Goal: Task Accomplishment & Management: Use online tool/utility

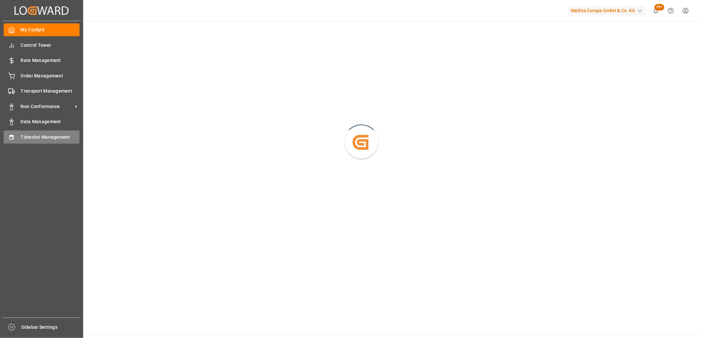
click at [12, 140] on div "Timeslot Management Timeslot Management" at bounding box center [42, 137] width 76 height 13
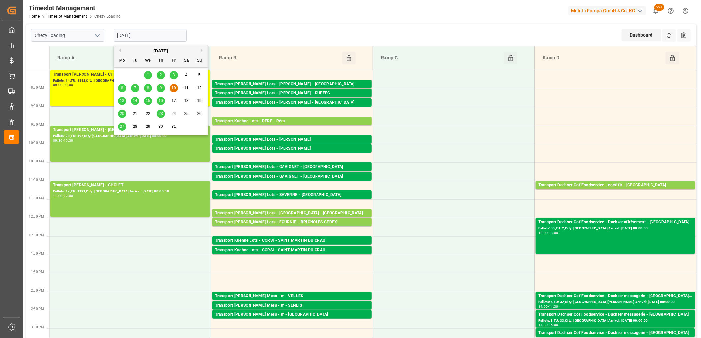
click at [142, 33] on input "[DATE]" at bounding box center [149, 35] width 73 height 13
click at [122, 104] on div "13" at bounding box center [122, 101] width 8 height 8
type input "13-10-2025"
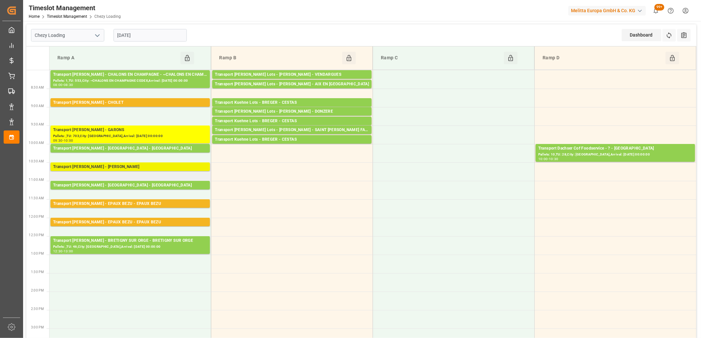
click at [120, 165] on div "Transport Delisle - LOMME - LOMME" at bounding box center [130, 167] width 154 height 7
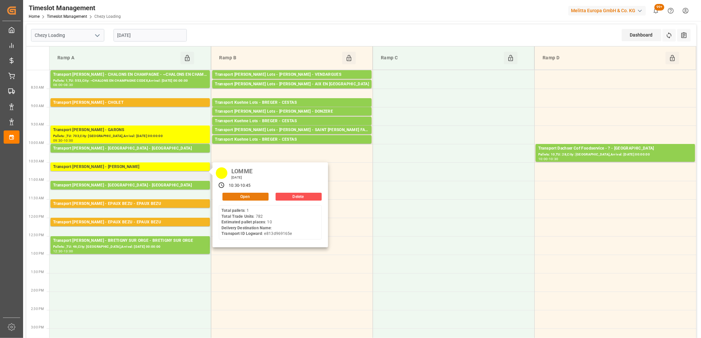
click at [240, 197] on button "Open" at bounding box center [245, 197] width 46 height 8
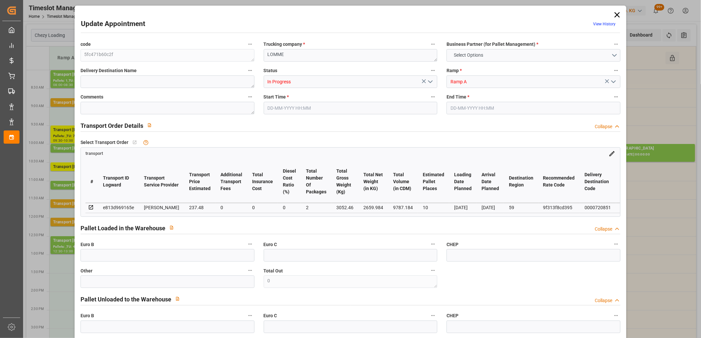
type input "10"
type input "237.48"
type input "0"
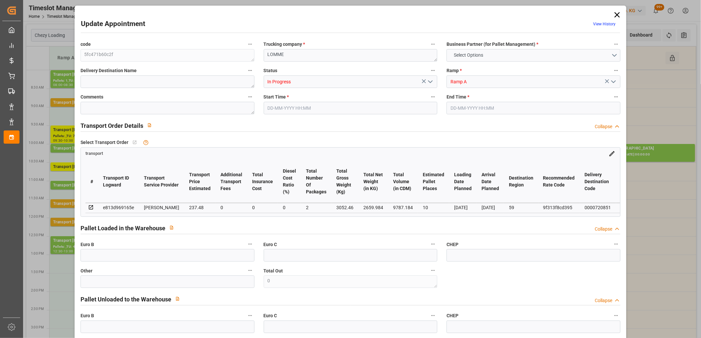
type input "229.4532"
type input "-8.0268"
type input "2"
type input "2659.984"
type input "3671.932"
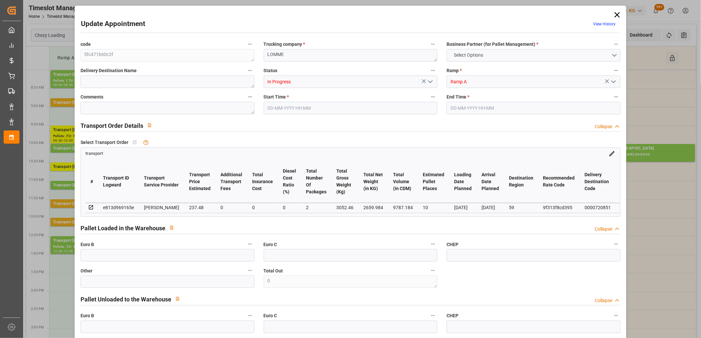
type input "9787.184"
type input "59"
type input "1"
type input "782"
type input "25"
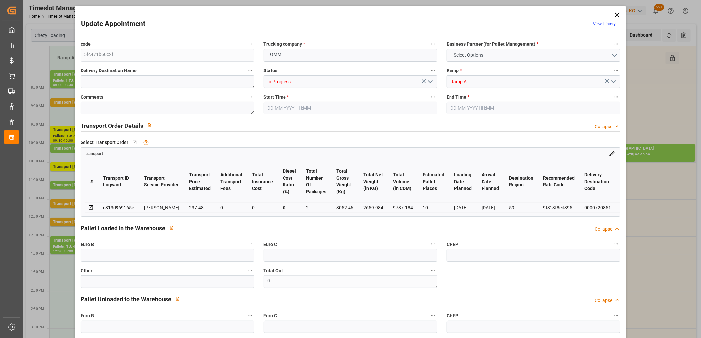
type input "101"
type input "3052.46"
type input "0"
type input "4710.8598"
type input "0"
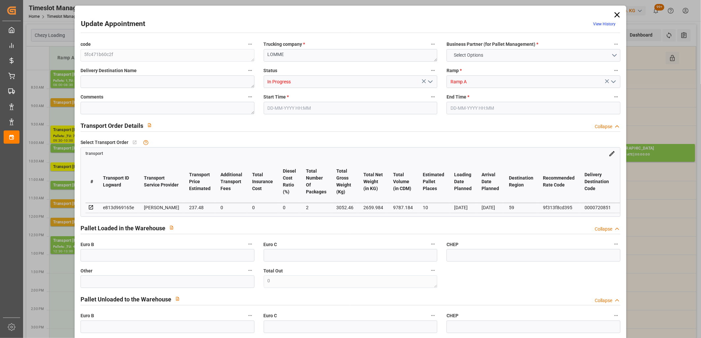
type input "0"
type input "21"
type input "35"
type input "13-10-2025 10:30"
type input "13-10-2025 10:45"
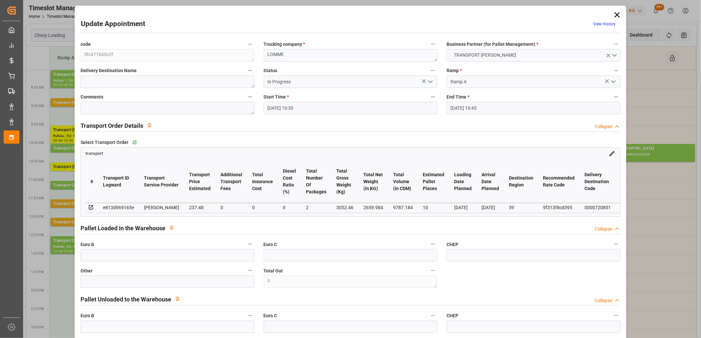
type input "09-10-2025 13:52"
type input "09-10-2025 11:25"
type input "[DATE]"
click at [430, 83] on icon "open menu" at bounding box center [430, 82] width 8 height 8
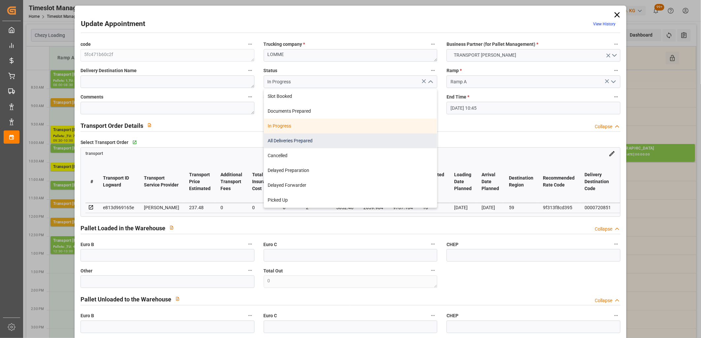
click at [400, 134] on div "All Deliveries Prepared" at bounding box center [350, 141] width 173 height 15
type input "All Deliveries Prepared"
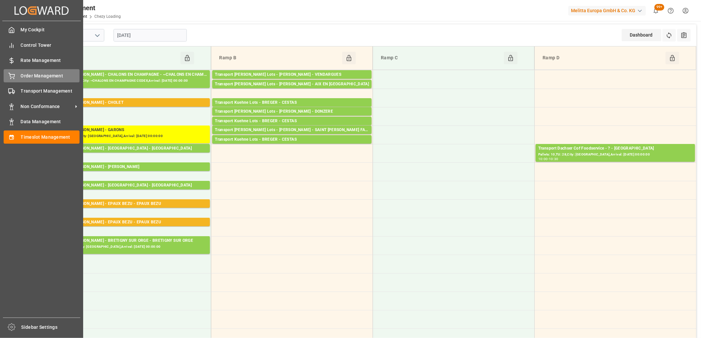
click at [17, 70] on div "Order Management Order Management" at bounding box center [42, 75] width 76 height 13
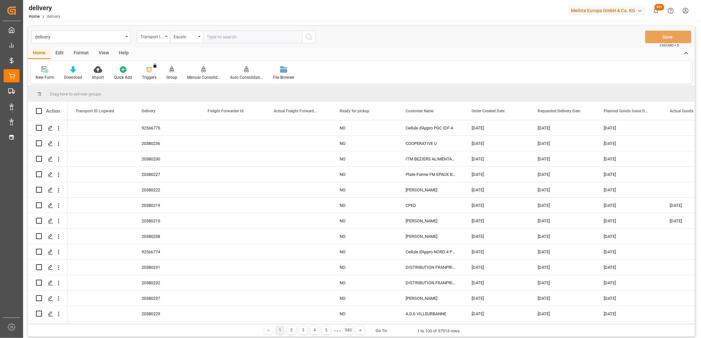
click at [172, 70] on icon at bounding box center [172, 69] width 5 height 6
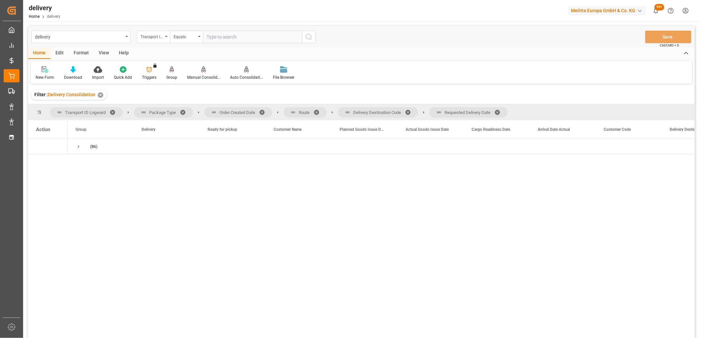
click at [500, 112] on span at bounding box center [499, 113] width 11 height 6
click at [408, 112] on span at bounding box center [410, 113] width 11 height 6
click at [317, 110] on span at bounding box center [318, 113] width 11 height 6
click at [261, 111] on span at bounding box center [264, 113] width 11 height 6
click at [78, 146] on span "Press SPACE to select this row." at bounding box center [79, 147] width 6 height 6
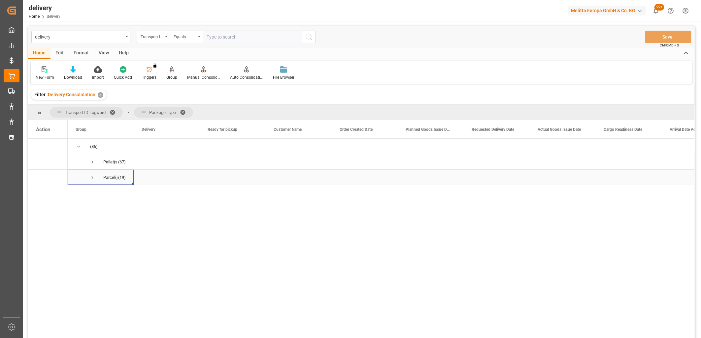
click at [92, 177] on span "Press SPACE to select this row." at bounding box center [92, 178] width 6 height 6
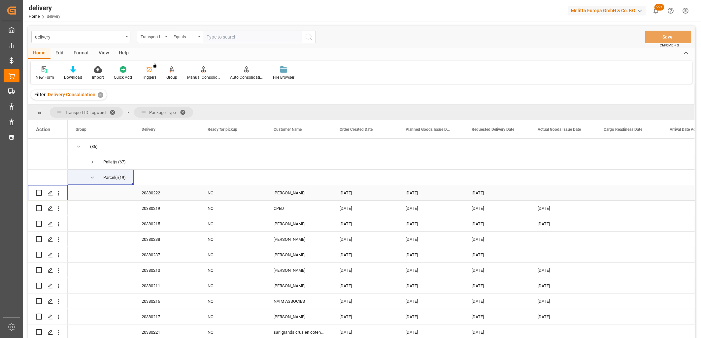
click at [37, 194] on input "Press Space to toggle row selection (unchecked)" at bounding box center [39, 193] width 6 height 6
checkbox input "true"
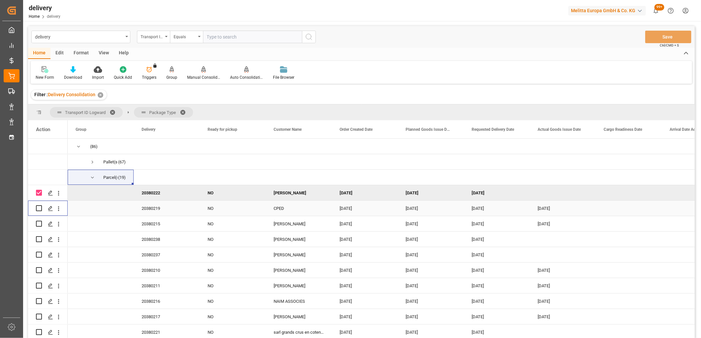
click at [38, 208] on input "Press Space to toggle row selection (unchecked)" at bounding box center [39, 208] width 6 height 6
checkbox input "true"
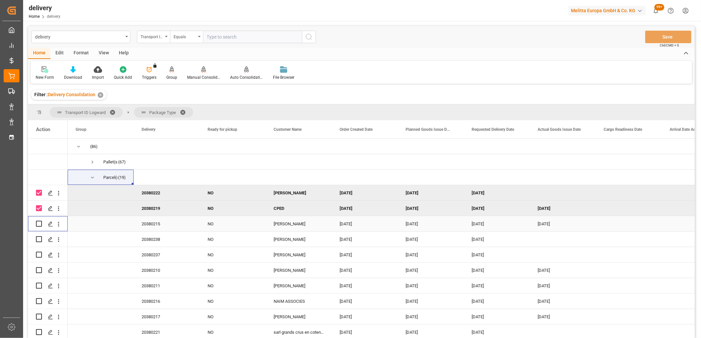
click at [40, 224] on input "Press Space to toggle row selection (unchecked)" at bounding box center [39, 224] width 6 height 6
checkbox input "true"
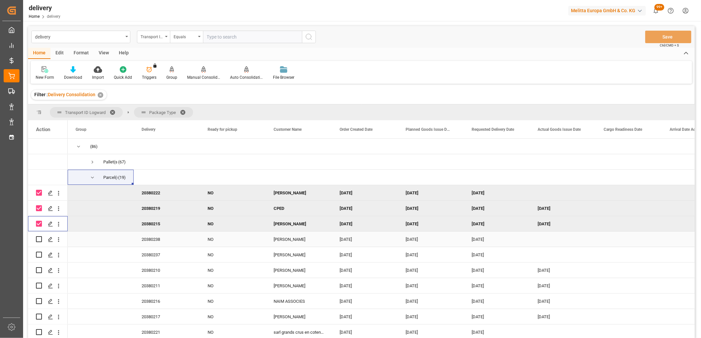
click at [37, 239] on input "Press Space to toggle row selection (unchecked)" at bounding box center [39, 239] width 6 height 6
checkbox input "true"
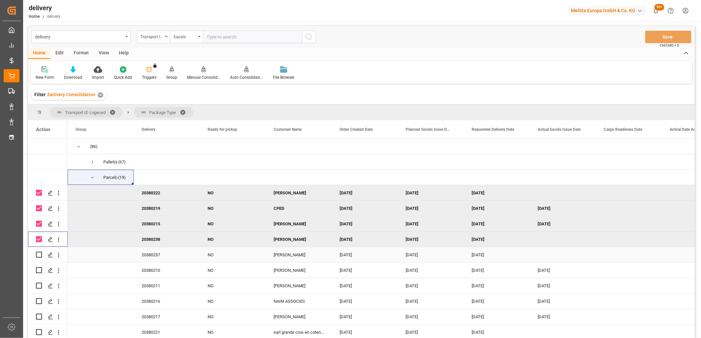
click at [39, 253] on input "Press Space to toggle row selection (unchecked)" at bounding box center [39, 255] width 6 height 6
checkbox input "true"
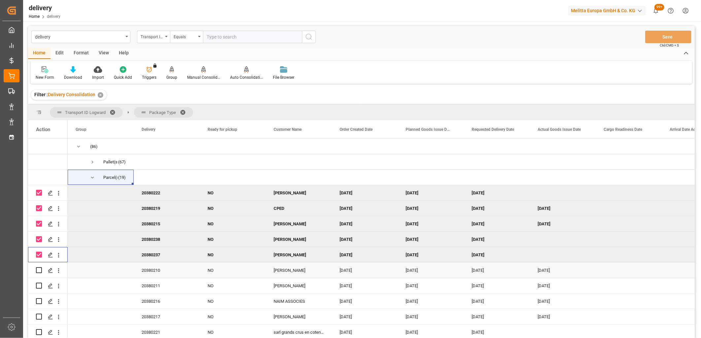
click at [39, 267] on input "Press Space to toggle row selection (unchecked)" at bounding box center [39, 270] width 6 height 6
checkbox input "true"
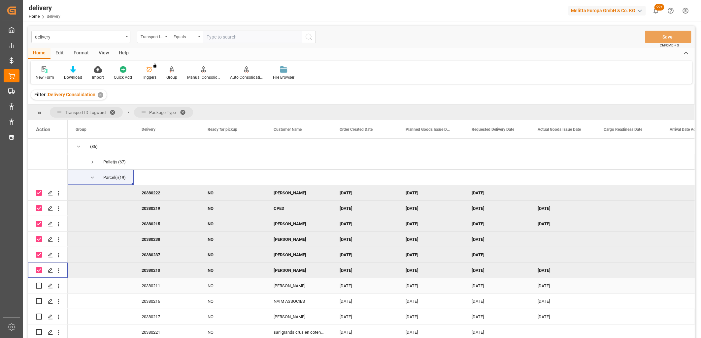
click at [37, 285] on input "Press Space to toggle row selection (unchecked)" at bounding box center [39, 286] width 6 height 6
checkbox input "true"
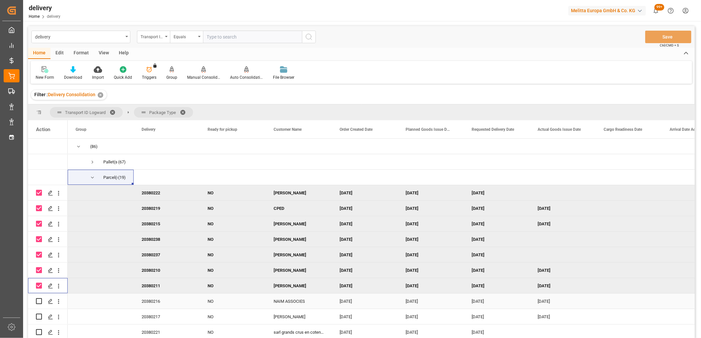
click at [40, 303] on input "Press Space to toggle row selection (unchecked)" at bounding box center [39, 301] width 6 height 6
checkbox input "true"
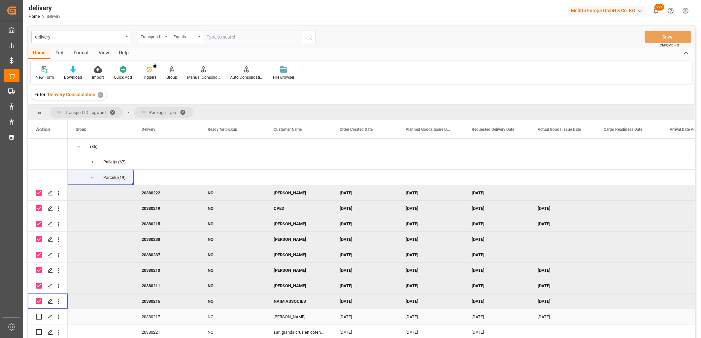
click at [39, 318] on input "Press Space to toggle row selection (unchecked)" at bounding box center [39, 317] width 6 height 6
checkbox input "true"
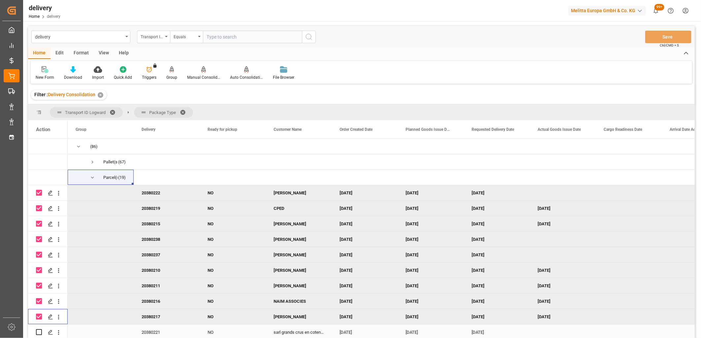
click at [38, 333] on input "Press Space to toggle row selection (unchecked)" at bounding box center [39, 333] width 6 height 6
checkbox input "true"
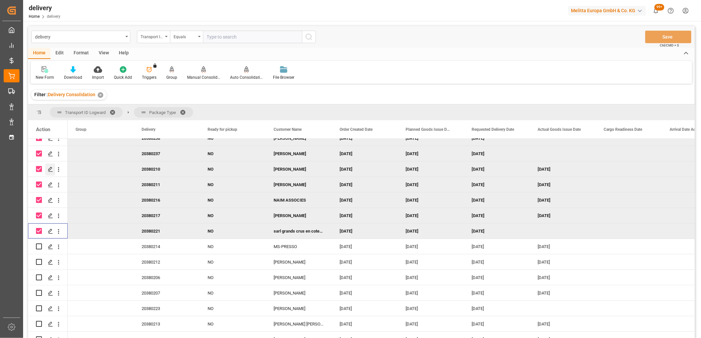
scroll to position [141, 0]
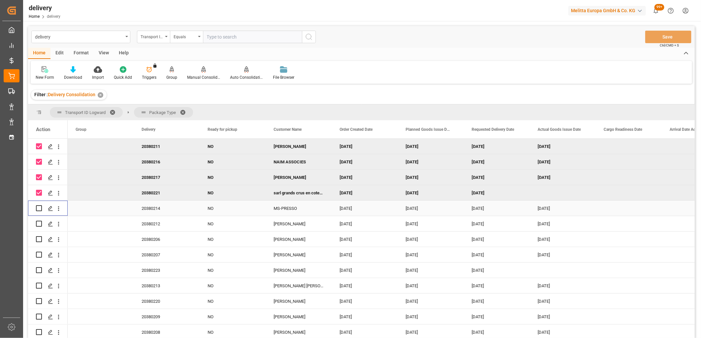
click at [40, 207] on input "Press Space to toggle row selection (unchecked)" at bounding box center [39, 208] width 6 height 6
checkbox input "true"
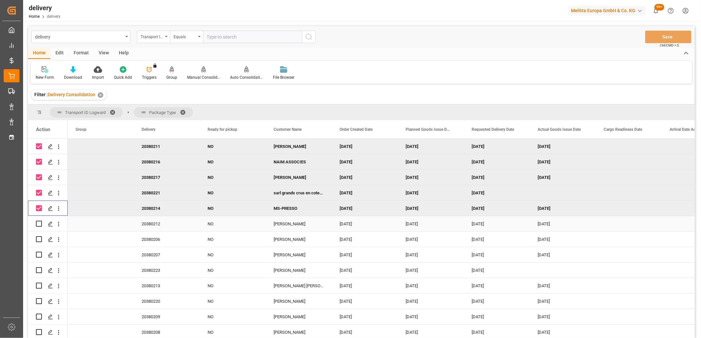
click at [40, 223] on input "Press Space to toggle row selection (unchecked)" at bounding box center [39, 224] width 6 height 6
checkbox input "true"
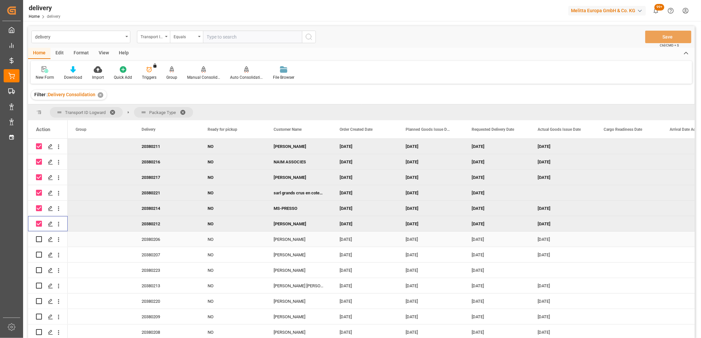
click at [40, 237] on input "Press Space to toggle row selection (unchecked)" at bounding box center [39, 239] width 6 height 6
checkbox input "true"
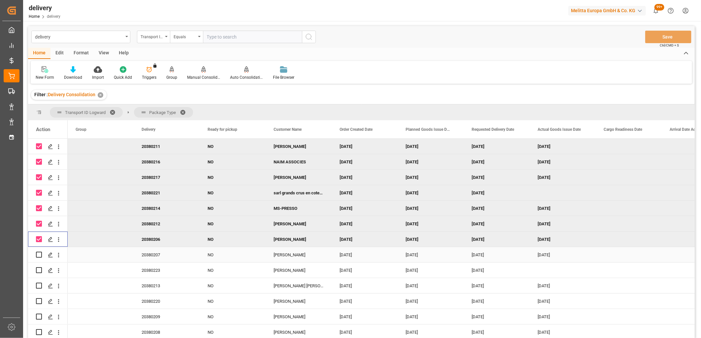
click at [39, 249] on div "Press SPACE to select this row." at bounding box center [39, 254] width 6 height 15
click at [38, 254] on input "Press Space to toggle row selection (unchecked)" at bounding box center [39, 255] width 6 height 6
checkbox input "true"
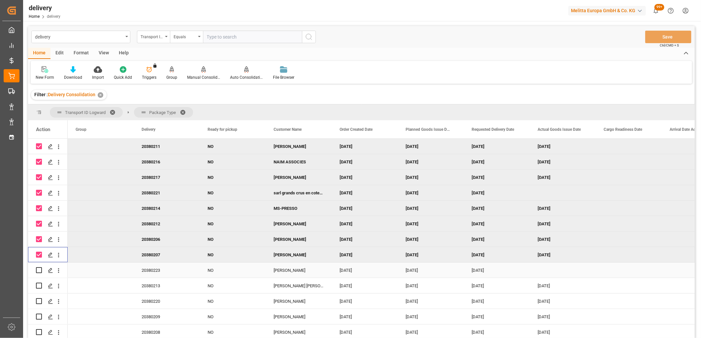
click at [38, 268] on input "Press Space to toggle row selection (unchecked)" at bounding box center [39, 270] width 6 height 6
checkbox input "true"
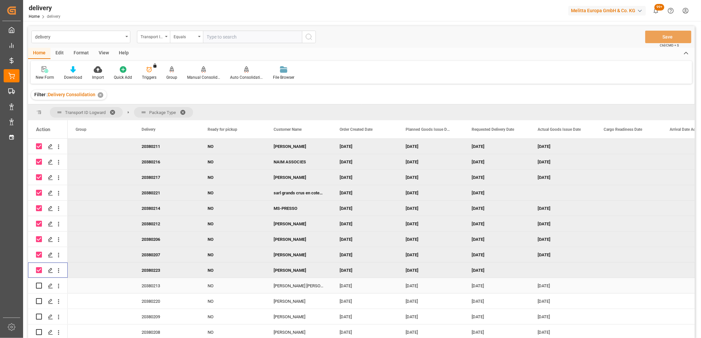
click at [38, 284] on input "Press Space to toggle row selection (unchecked)" at bounding box center [39, 286] width 6 height 6
checkbox input "true"
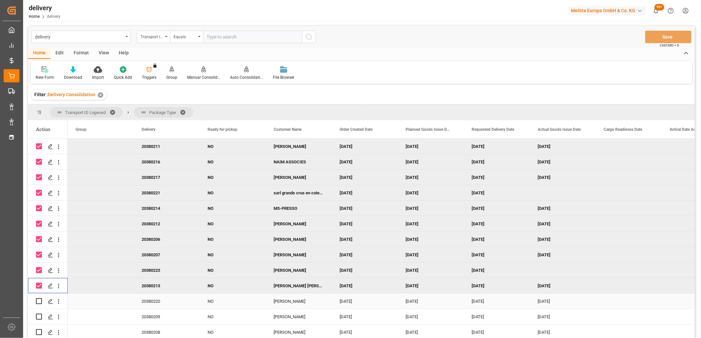
click at [39, 298] on input "Press Space to toggle row selection (unchecked)" at bounding box center [39, 301] width 6 height 6
checkbox input "true"
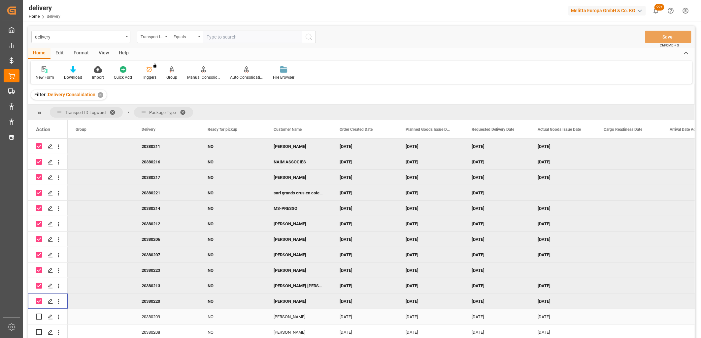
click at [39, 314] on input "Press Space to toggle row selection (unchecked)" at bounding box center [39, 317] width 6 height 6
checkbox input "true"
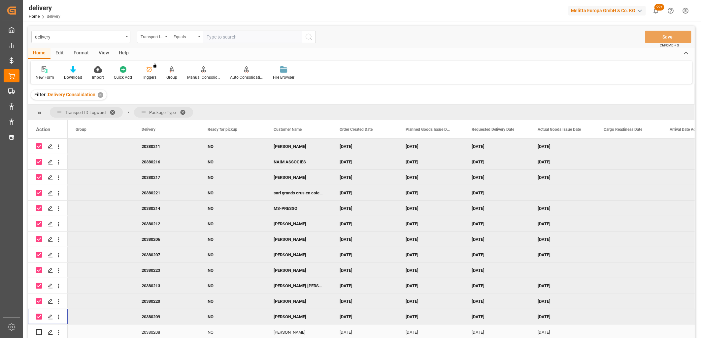
click at [39, 330] on input "Press Space to toggle row selection (unchecked)" at bounding box center [39, 333] width 6 height 6
checkbox input "true"
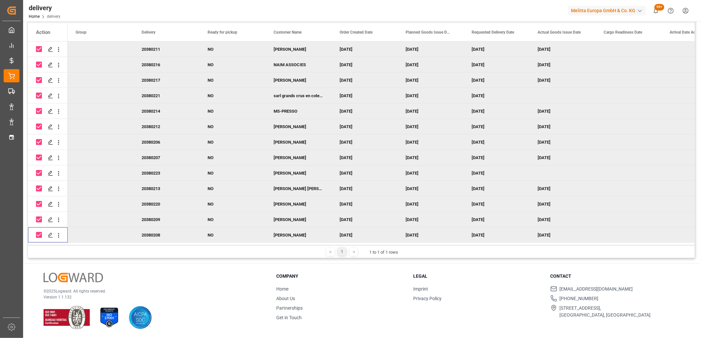
scroll to position [0, 0]
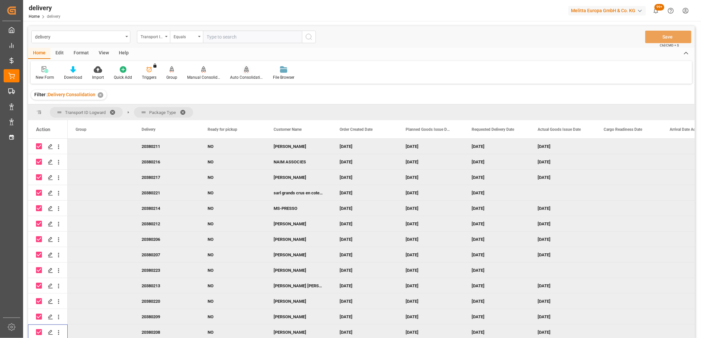
click at [245, 69] on icon at bounding box center [246, 69] width 5 height 6
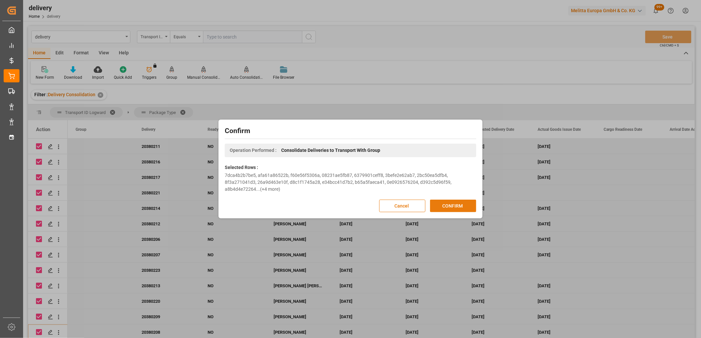
click at [461, 200] on button "CONFIRM" at bounding box center [453, 206] width 46 height 13
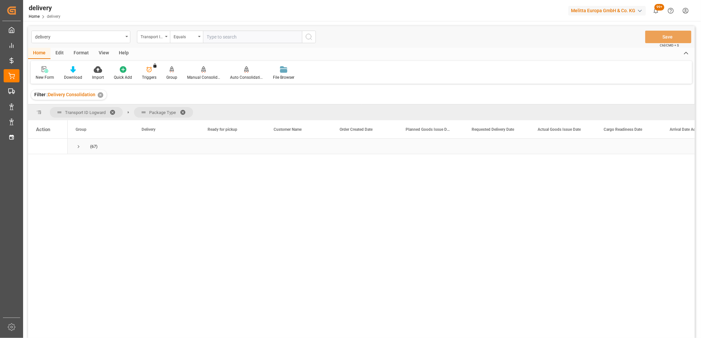
click at [78, 149] on span "Press SPACE to select this row." at bounding box center [79, 147] width 6 height 6
click at [90, 162] on span "Press SPACE to select this row." at bounding box center [92, 162] width 6 height 6
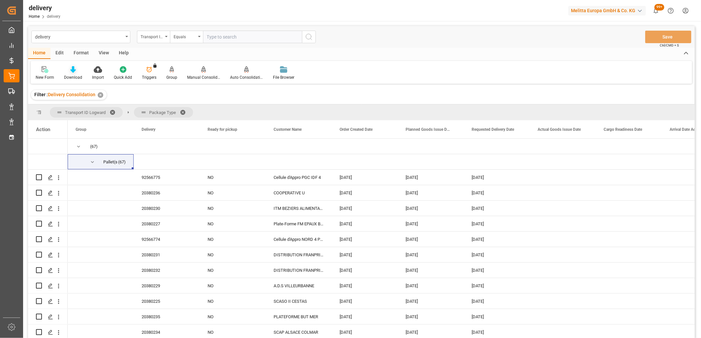
click at [73, 70] on icon at bounding box center [73, 69] width 6 height 7
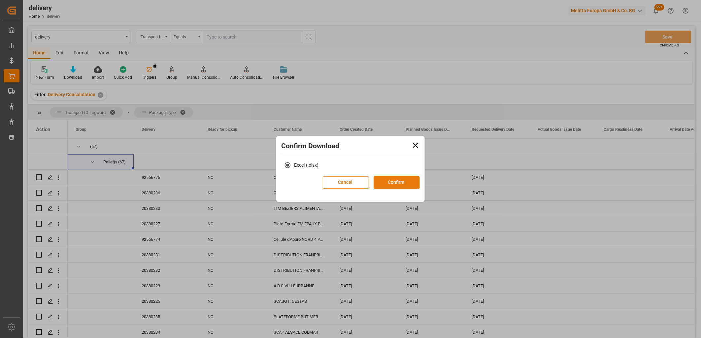
click at [394, 179] on button "Confirm" at bounding box center [396, 182] width 46 height 13
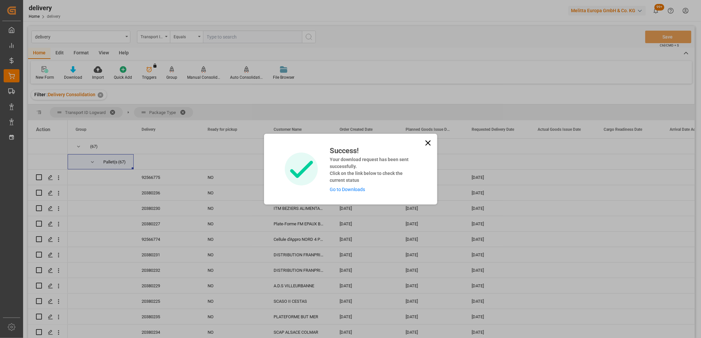
click at [350, 190] on link "Go to Downloads" at bounding box center [347, 189] width 35 height 5
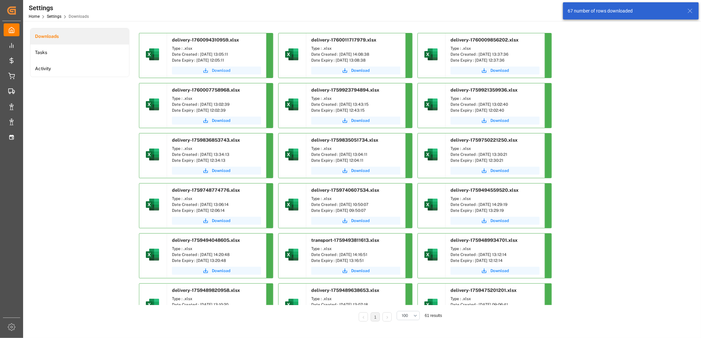
click at [212, 70] on span "Download" at bounding box center [221, 71] width 18 height 6
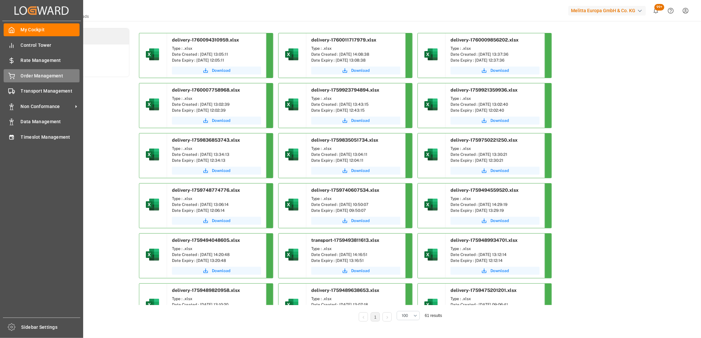
click at [11, 77] on icon at bounding box center [12, 75] width 6 height 4
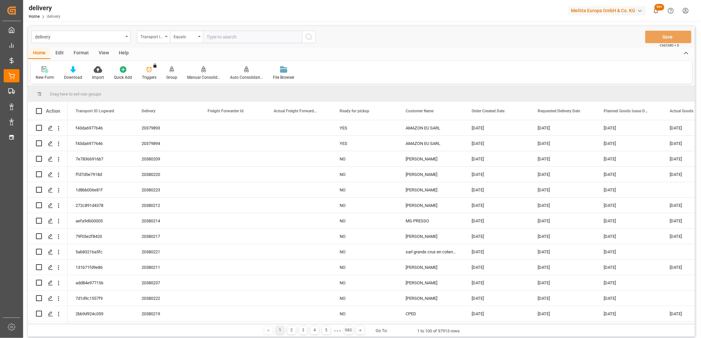
click at [159, 35] on div "Transport ID Logward" at bounding box center [152, 36] width 22 height 8
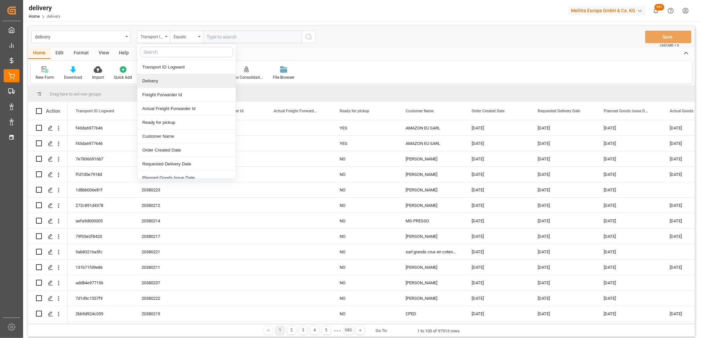
click at [156, 81] on div "Delivery" at bounding box center [186, 81] width 98 height 14
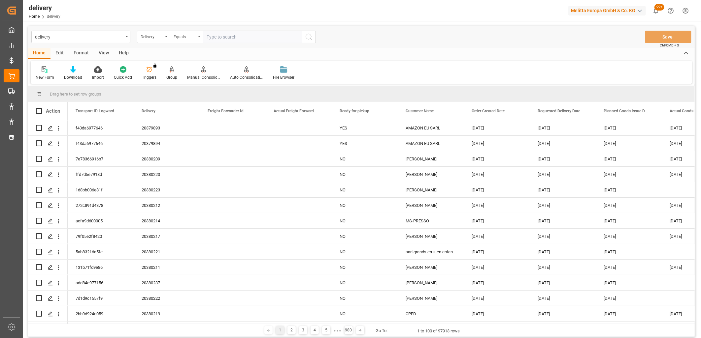
click at [183, 39] on div "Equals" at bounding box center [184, 36] width 22 height 8
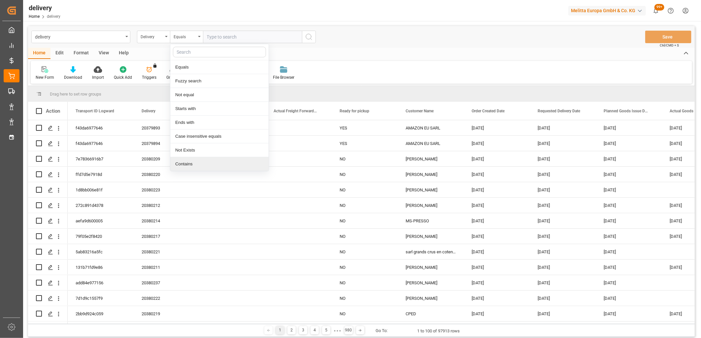
click at [189, 163] on div "Contains" at bounding box center [219, 164] width 98 height 14
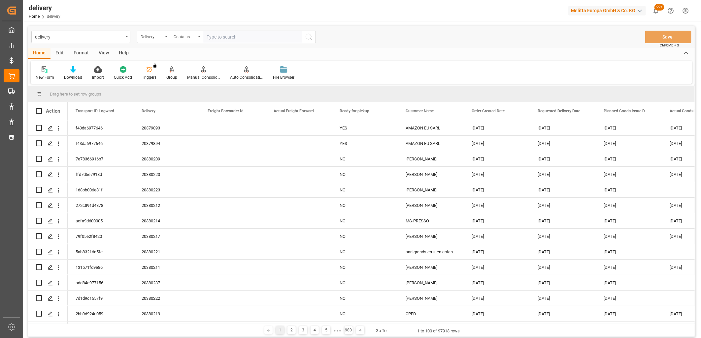
click at [233, 37] on input "text" at bounding box center [252, 37] width 99 height 13
paste input "20380226,92566774,20380228,92566775,20380231,20380232,20380155,20379868,2037985…"
type input "20380226,92566774,20380228,92566775,20380231,20380232,20380155,20379868,2037985…"
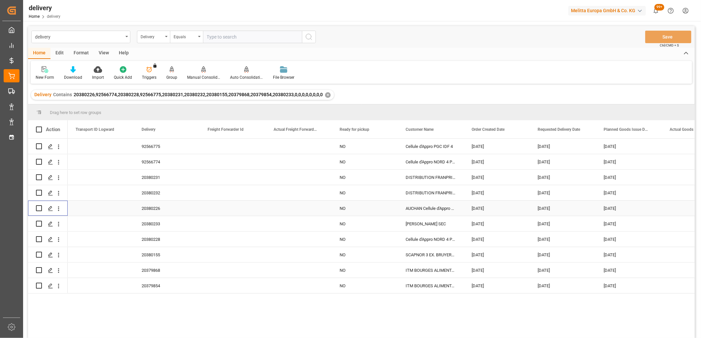
click at [39, 208] on input "Press Space to toggle row selection (unchecked)" at bounding box center [39, 208] width 6 height 6
checkbox input "true"
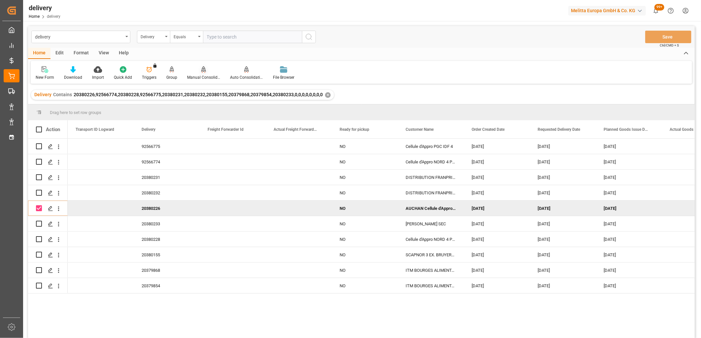
click at [202, 71] on icon at bounding box center [203, 69] width 5 height 7
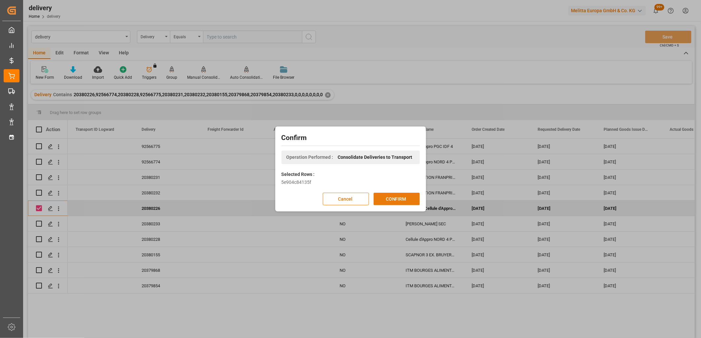
click at [389, 196] on button "CONFIRM" at bounding box center [396, 199] width 46 height 13
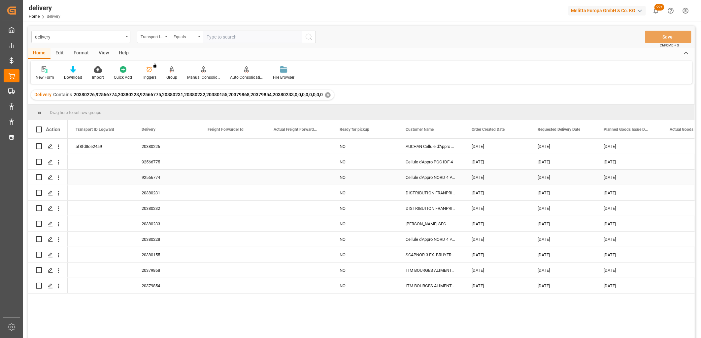
click at [39, 179] on input "Press Space to toggle row selection (unchecked)" at bounding box center [39, 177] width 6 height 6
checkbox input "true"
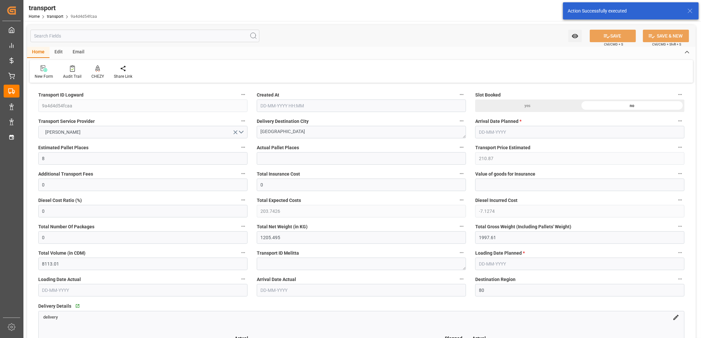
type input "[DATE] 11:25"
type input "[DATE]"
type input "15-10-2025"
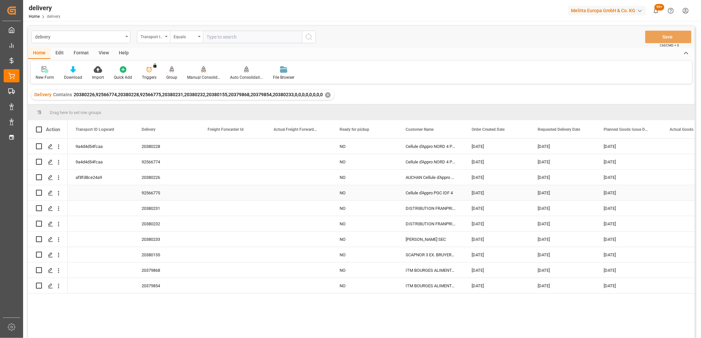
click at [41, 194] on input "Press Space to toggle row selection (unchecked)" at bounding box center [39, 193] width 6 height 6
checkbox input "true"
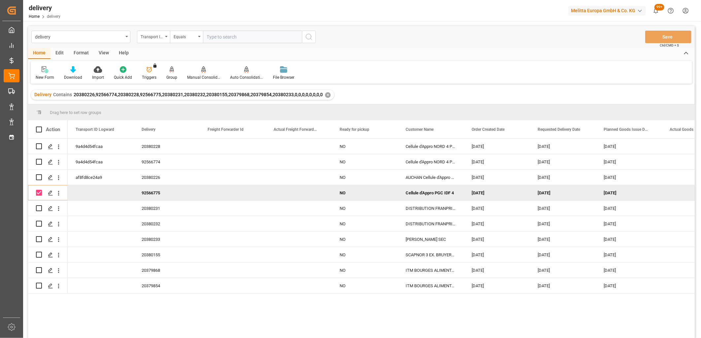
click at [201, 73] on div "Manual Consolidation" at bounding box center [203, 73] width 43 height 15
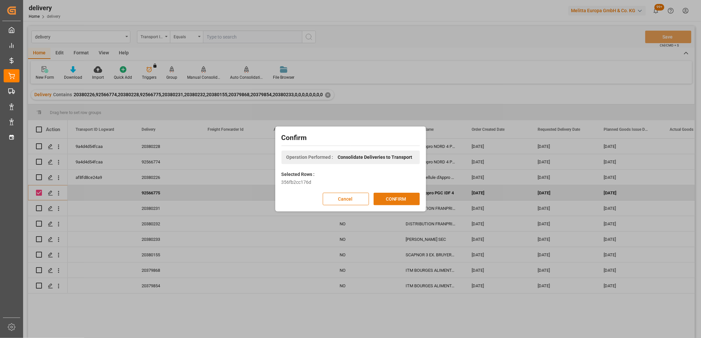
click at [381, 197] on button "CONFIRM" at bounding box center [396, 199] width 46 height 13
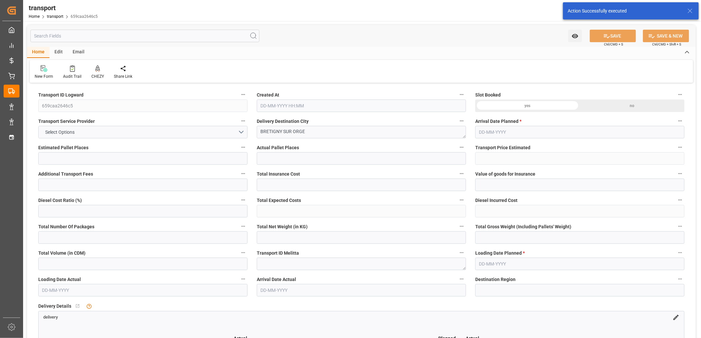
type input "2"
type input "133.26"
type input "0"
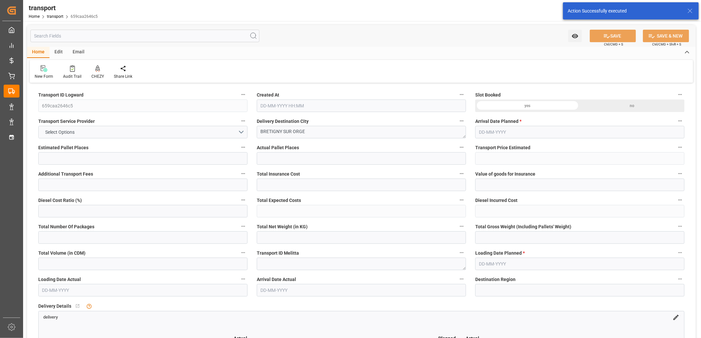
type input "128.7558"
type input "-4.5042"
type input "0"
type input "258.744"
type input "397"
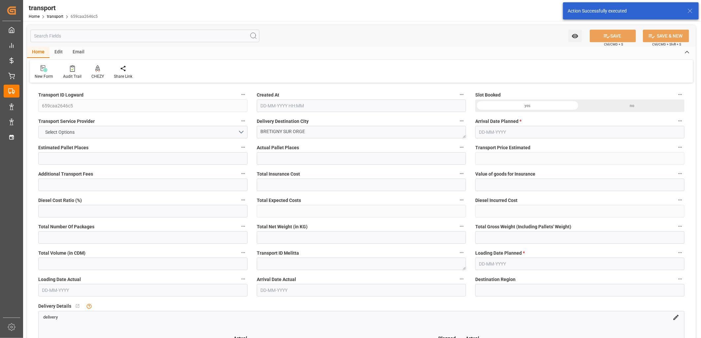
type input "1941.6"
type input "91"
type input "3"
type input "0"
type input "3"
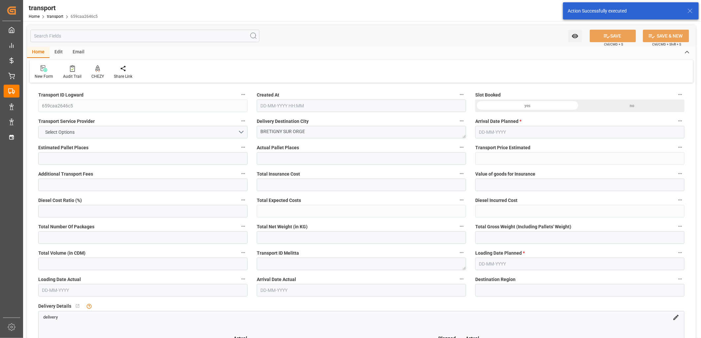
type input "101"
type input "313.92"
type input "0"
type input "4710.8598"
type input "0"
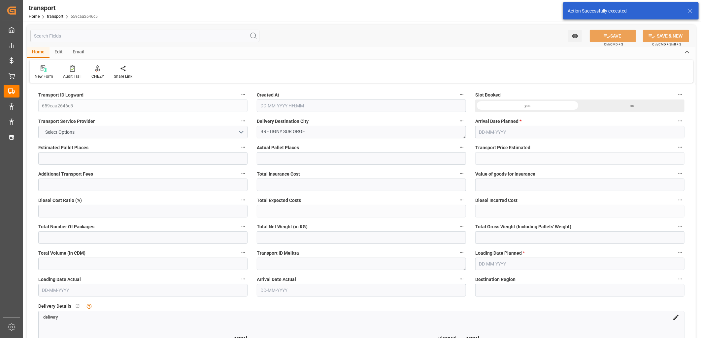
type input "0"
type input "21"
type input "35"
type input "10-10-2025 11:25"
type input "[DATE]"
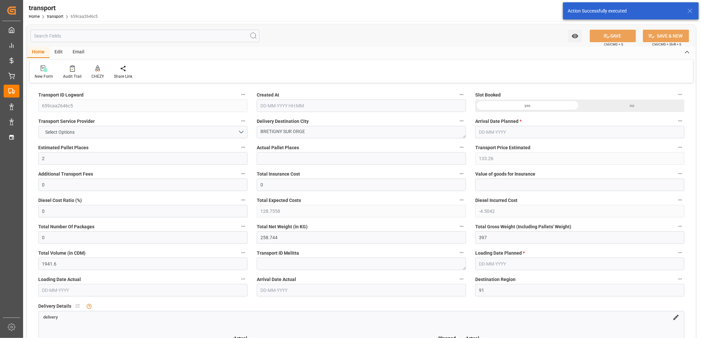
type input "[DATE]"
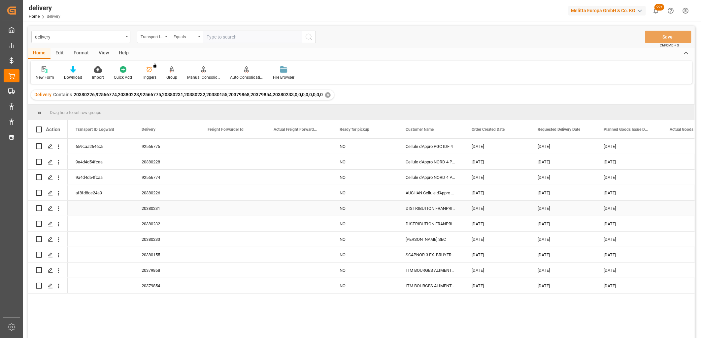
click at [38, 207] on input "Press Space to toggle row selection (unchecked)" at bounding box center [39, 208] width 6 height 6
checkbox input "true"
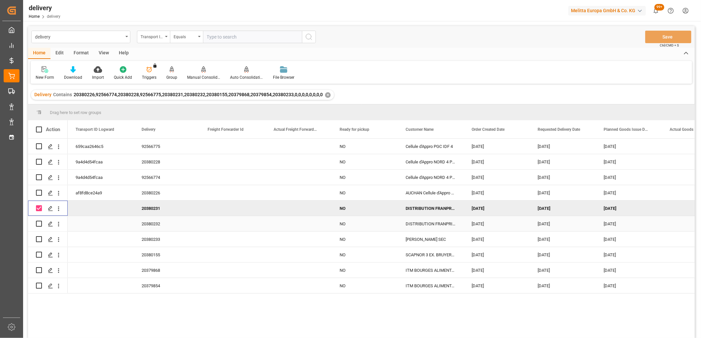
click at [38, 222] on input "Press Space to toggle row selection (unchecked)" at bounding box center [39, 224] width 6 height 6
checkbox input "true"
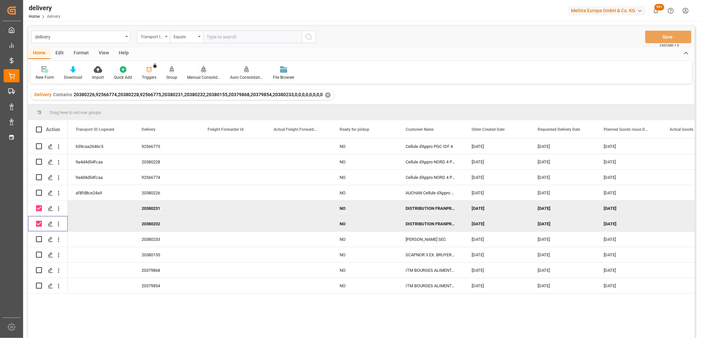
click at [201, 73] on div "Manual Consolidation" at bounding box center [203, 73] width 43 height 15
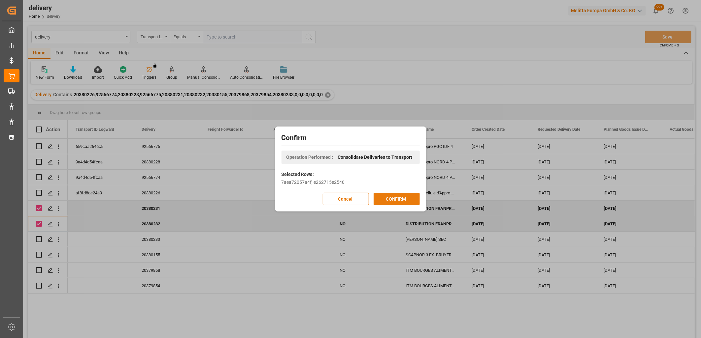
click at [378, 197] on button "CONFIRM" at bounding box center [396, 199] width 46 height 13
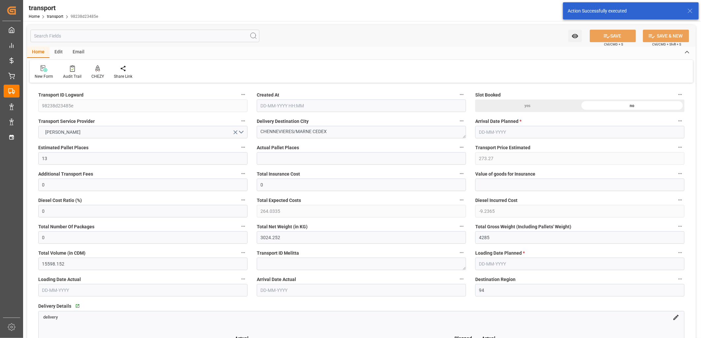
type input "[DATE] 11:25"
type input "[DATE]"
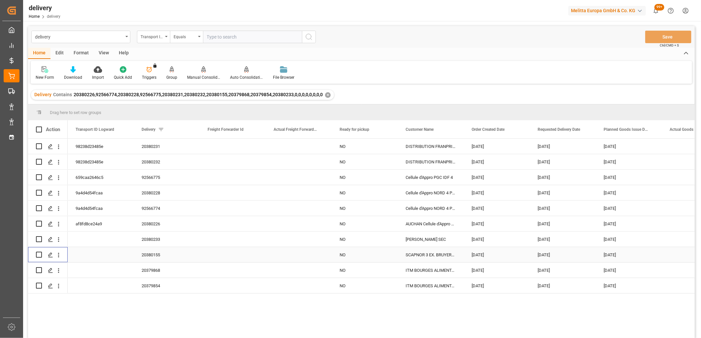
click at [38, 254] on input "Press Space to toggle row selection (unchecked)" at bounding box center [39, 255] width 6 height 6
checkbox input "true"
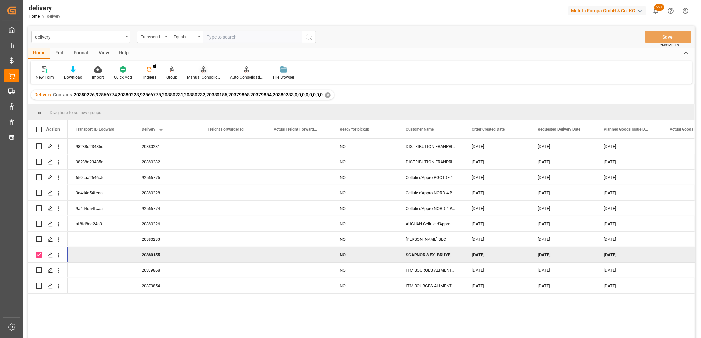
click at [202, 72] on icon at bounding box center [203, 72] width 3 height 1
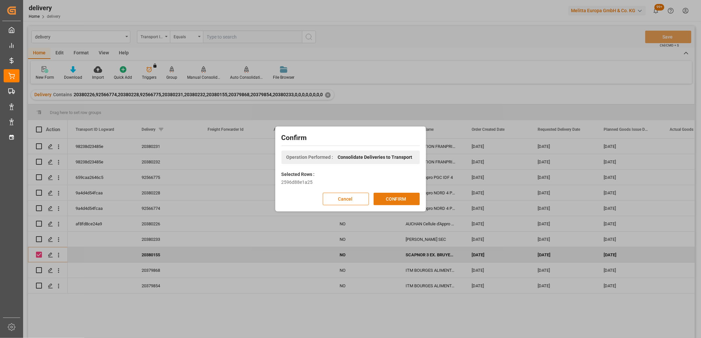
click at [392, 199] on button "CONFIRM" at bounding box center [396, 199] width 46 height 13
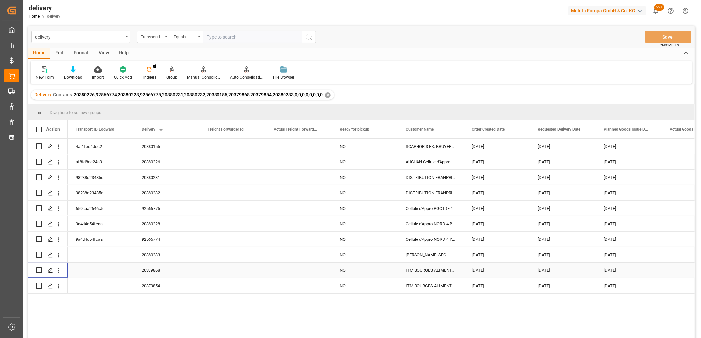
click at [37, 268] on input "Press Space to toggle row selection (unchecked)" at bounding box center [39, 270] width 6 height 6
checkbox input "true"
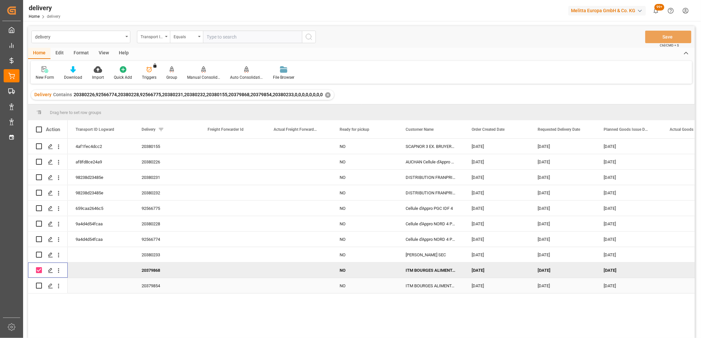
click at [39, 286] on input "Press Space to toggle row selection (unchecked)" at bounding box center [39, 286] width 6 height 6
checkbox input "true"
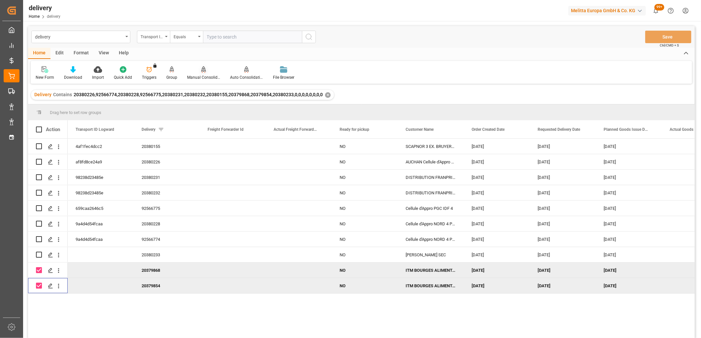
click at [202, 70] on icon at bounding box center [203, 69] width 5 height 6
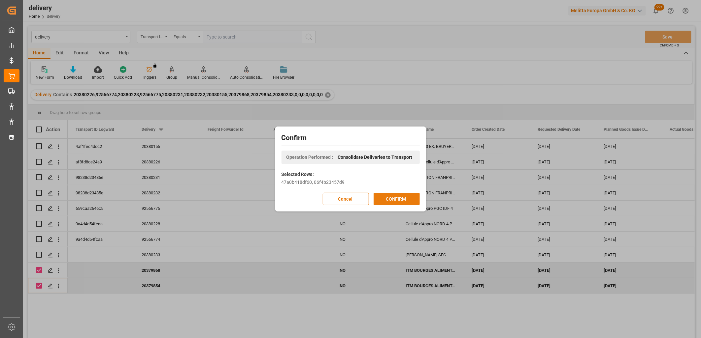
click at [397, 202] on button "CONFIRM" at bounding box center [396, 199] width 46 height 13
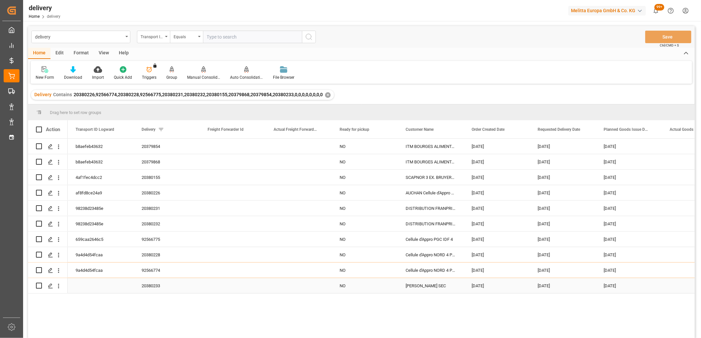
click at [38, 287] on input "Press Space to toggle row selection (unchecked)" at bounding box center [39, 286] width 6 height 6
checkbox input "true"
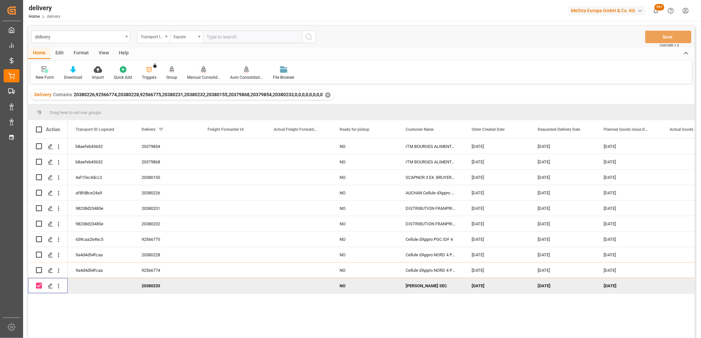
click at [201, 69] on icon at bounding box center [203, 69] width 5 height 7
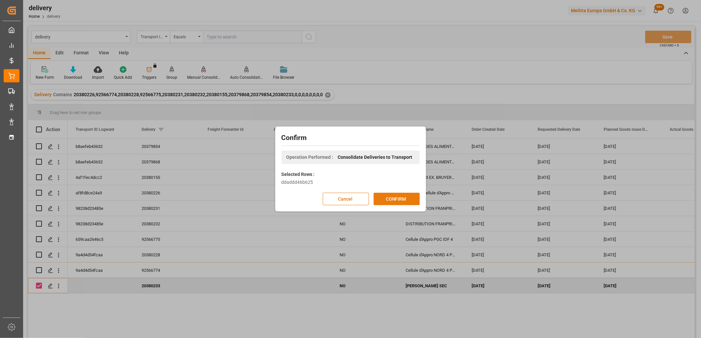
click at [401, 201] on button "CONFIRM" at bounding box center [396, 199] width 46 height 13
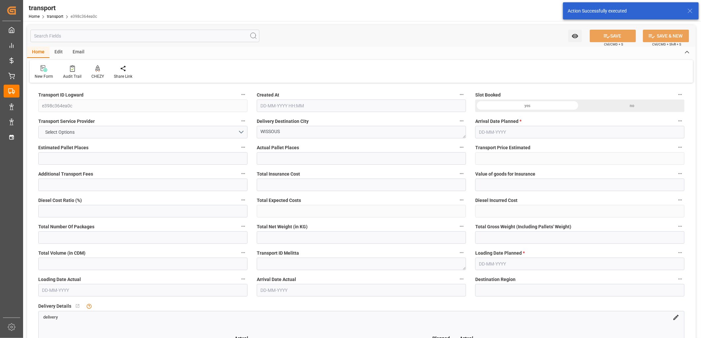
type input "3"
type input "138.36"
type input "0"
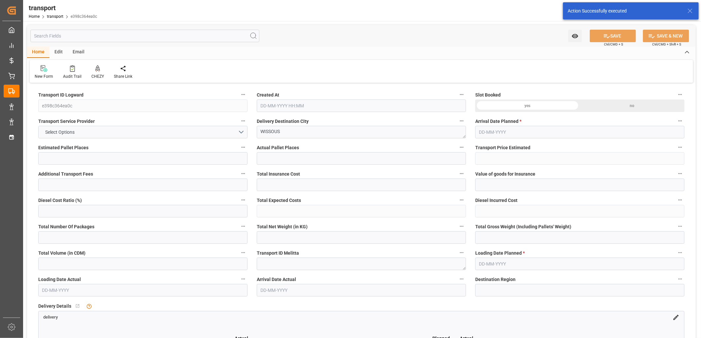
type input "133.6834"
type input "-4.6766"
type input "0"
type input "606.672"
type input "958"
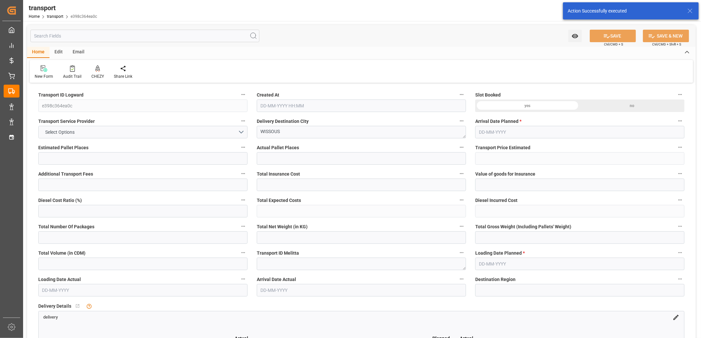
type input "3774.24"
type input "91"
type input "3"
type input "192"
type input "6"
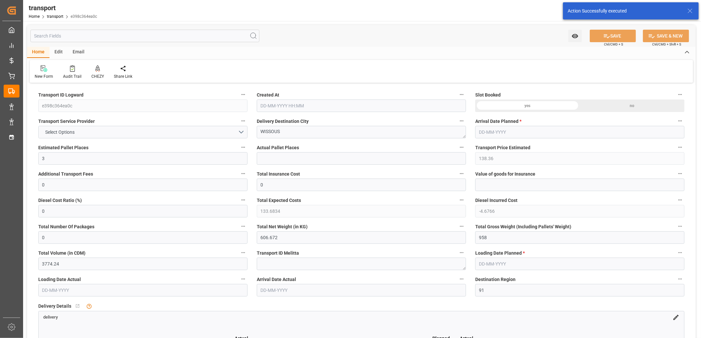
type input "101"
type input "776.448"
type input "0"
type input "4710.8598"
type input "0"
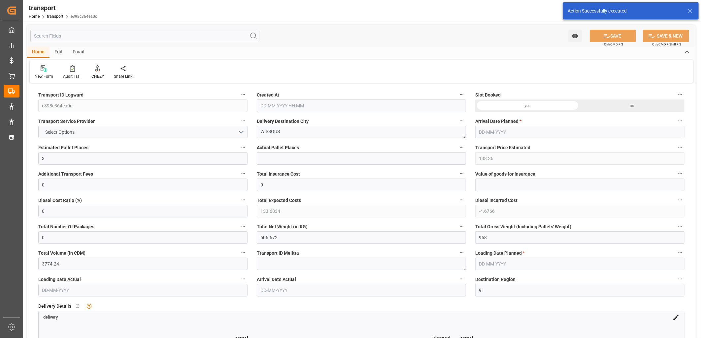
type input "0"
type input "21"
type input "35"
type input "[DATE] 11:26"
type input "[DATE]"
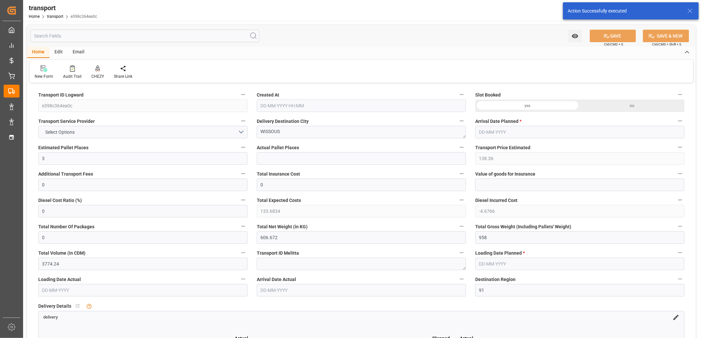
type input "[DATE]"
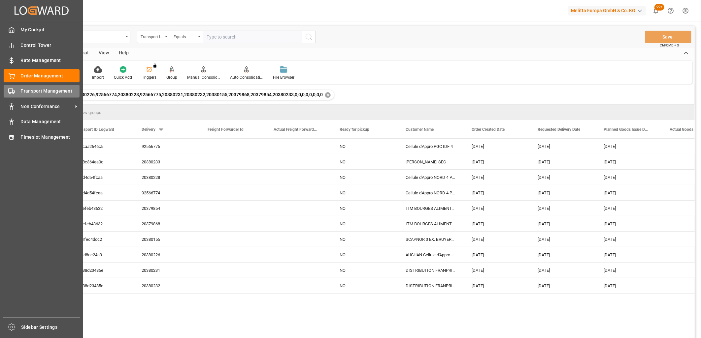
click at [12, 95] on div "Transport Management Transport Management" at bounding box center [42, 91] width 76 height 13
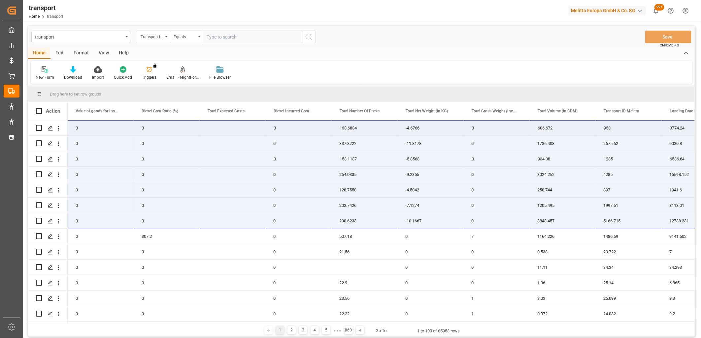
scroll to position [0, 726]
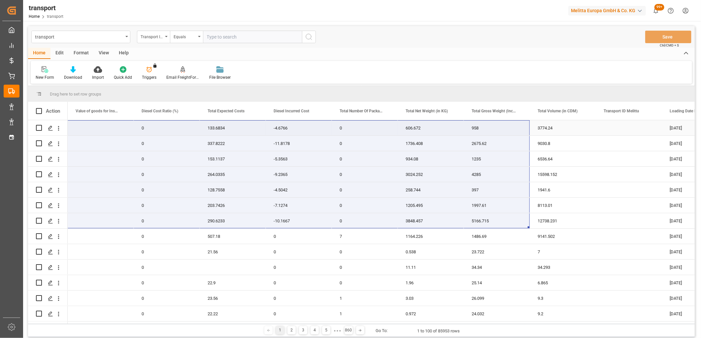
drag, startPoint x: 98, startPoint y: 222, endPoint x: 506, endPoint y: 126, distance: 419.1
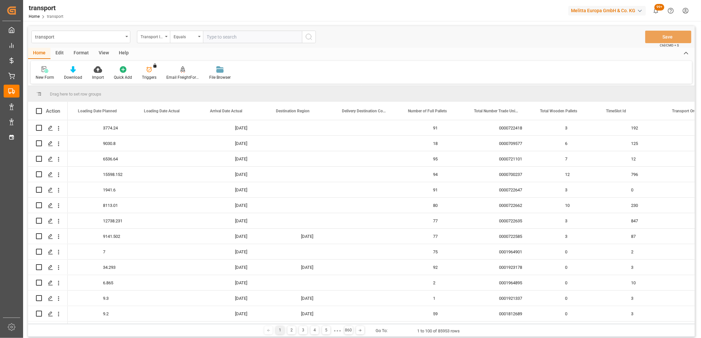
scroll to position [0, 1357]
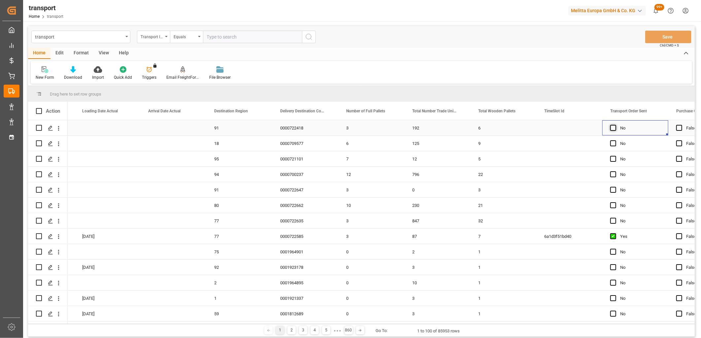
click at [612, 128] on span "Press SPACE to select this row." at bounding box center [613, 128] width 6 height 6
click at [615, 125] on input "Press SPACE to select this row." at bounding box center [615, 125] width 0 height 0
click at [611, 142] on span "Press SPACE to select this row." at bounding box center [613, 144] width 6 height 6
click at [615, 141] on input "Press SPACE to select this row." at bounding box center [615, 141] width 0 height 0
click at [612, 159] on span "Press SPACE to select this row." at bounding box center [613, 159] width 6 height 6
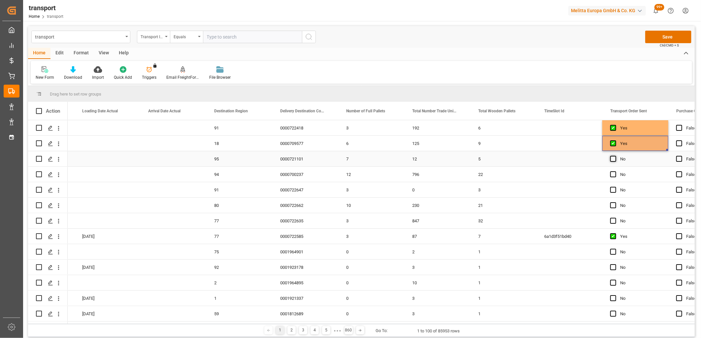
click at [615, 156] on input "Press SPACE to select this row." at bounding box center [615, 156] width 0 height 0
click at [612, 173] on span "Press SPACE to select this row." at bounding box center [613, 175] width 6 height 6
click at [615, 172] on input "Press SPACE to select this row." at bounding box center [615, 172] width 0 height 0
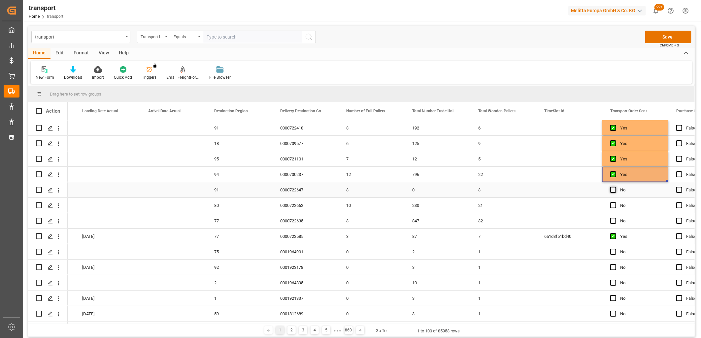
click at [612, 189] on span "Press SPACE to select this row." at bounding box center [613, 190] width 6 height 6
click at [615, 187] on input "Press SPACE to select this row." at bounding box center [615, 187] width 0 height 0
click at [613, 205] on span "Press SPACE to select this row." at bounding box center [613, 206] width 6 height 6
click at [615, 203] on input "Press SPACE to select this row." at bounding box center [615, 203] width 0 height 0
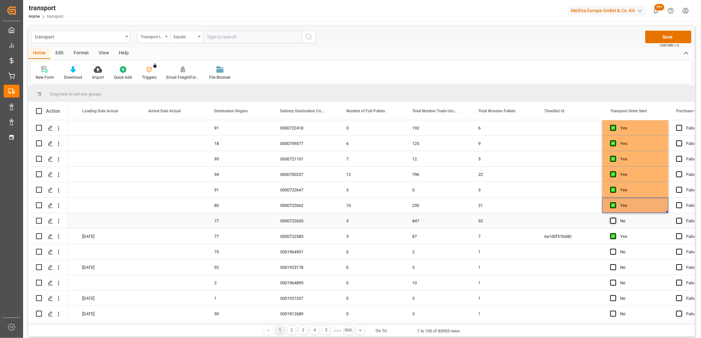
click at [612, 222] on span "Press SPACE to select this row." at bounding box center [613, 221] width 6 height 6
click at [615, 218] on input "Press SPACE to select this row." at bounding box center [615, 218] width 0 height 0
click at [658, 38] on button "Save" at bounding box center [668, 37] width 46 height 13
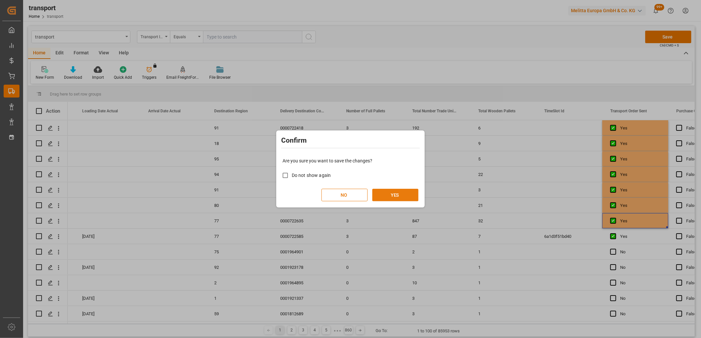
click at [390, 198] on button "YES" at bounding box center [395, 195] width 46 height 13
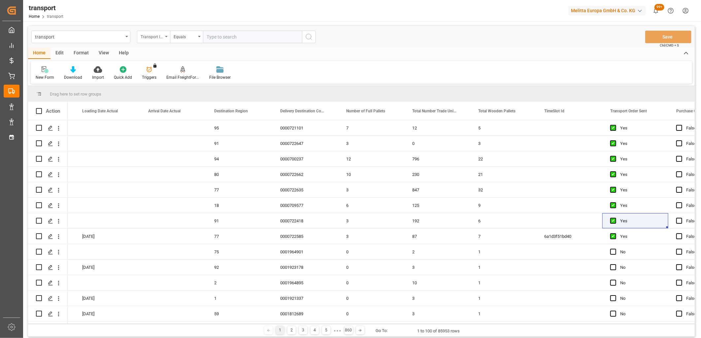
click at [157, 37] on div "Transport ID Logward" at bounding box center [152, 36] width 22 height 8
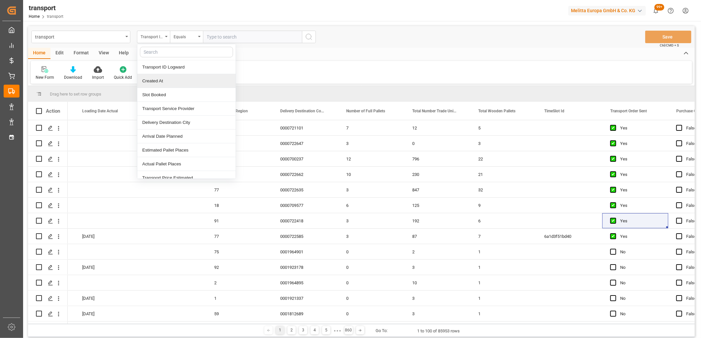
click at [157, 82] on div "Created At" at bounding box center [186, 81] width 98 height 14
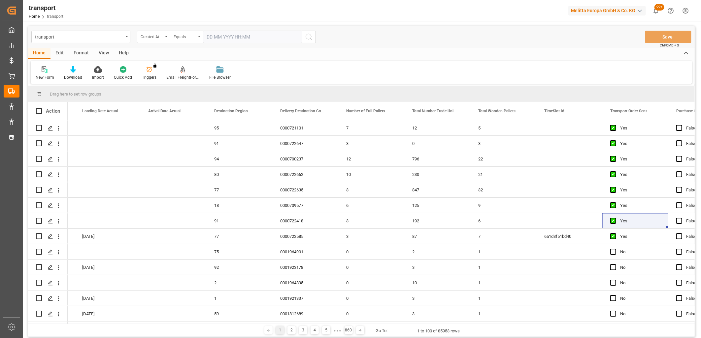
click at [183, 37] on div "Equals" at bounding box center [184, 36] width 22 height 8
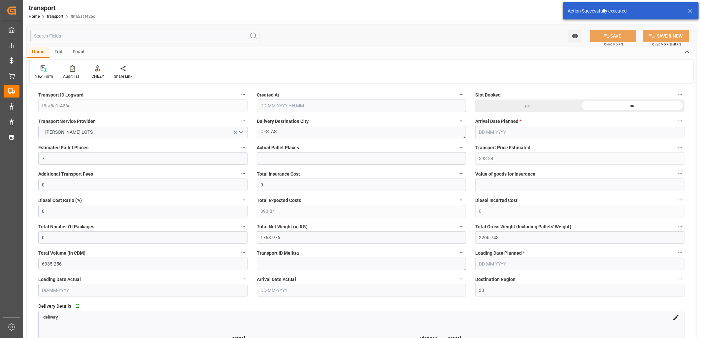
type input "[DATE] 11:29"
type input "[DATE]"
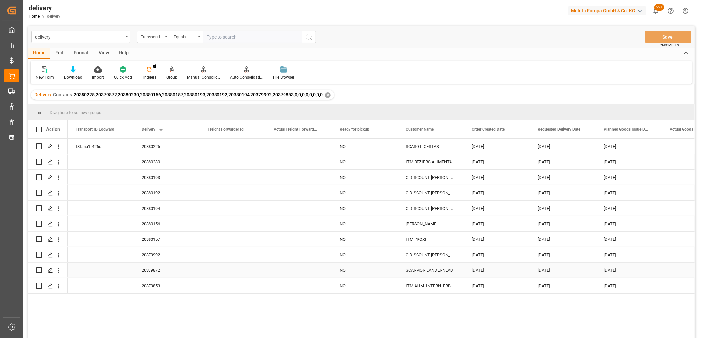
click at [34, 269] on div "Press SPACE to select this row." at bounding box center [48, 270] width 40 height 15
click at [37, 269] on input "Press Space to toggle row selection (unchecked)" at bounding box center [39, 270] width 6 height 6
checkbox input "true"
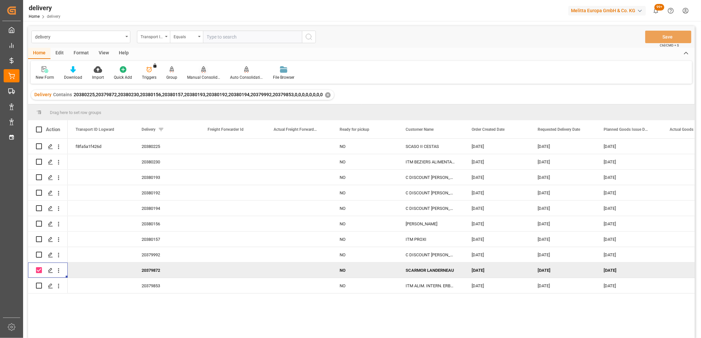
click at [204, 70] on icon at bounding box center [203, 69] width 5 height 6
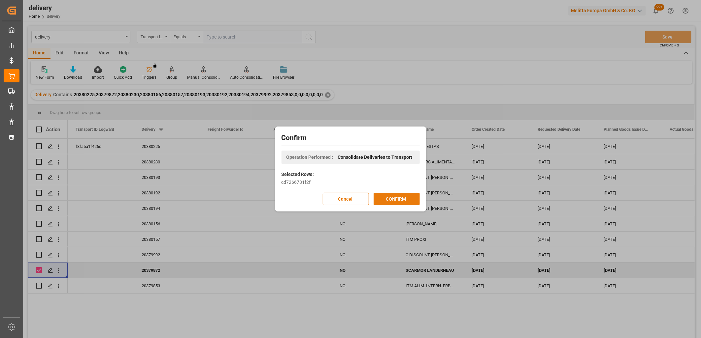
click at [381, 196] on button "CONFIRM" at bounding box center [396, 199] width 46 height 13
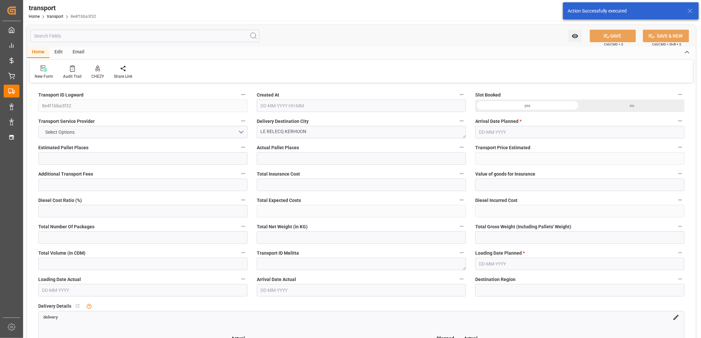
type input "2"
type input "219.87"
type input "0"
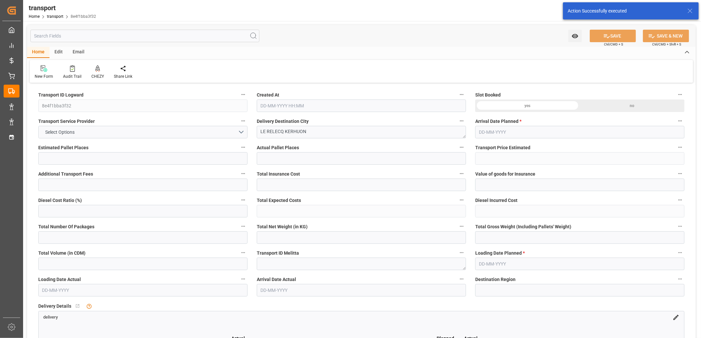
type input "219.87"
type input "0"
type input "340.176"
type input "601.136"
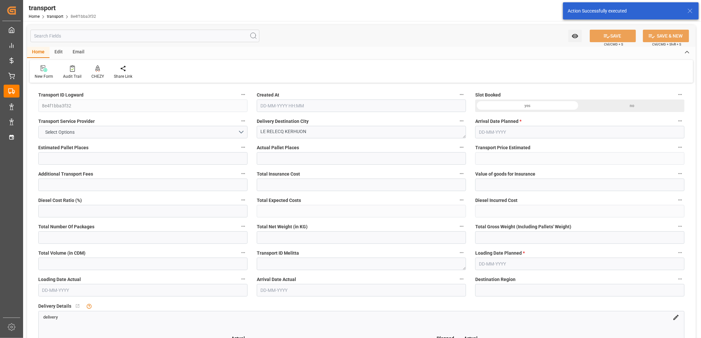
type input "2289.488"
type input "29"
type input "0"
type input "154"
type input "2"
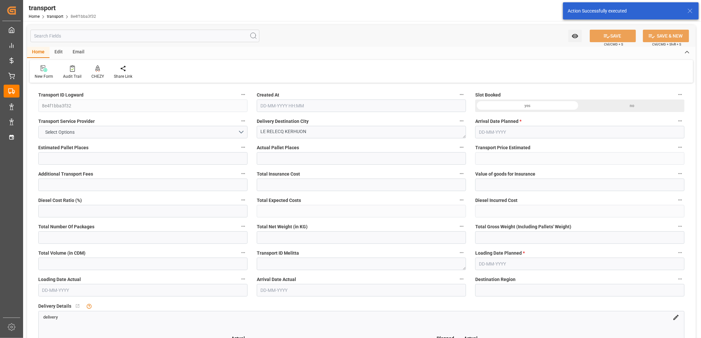
type input "101"
type input "555.136"
type input "0"
type input "4710.8598"
type input "0"
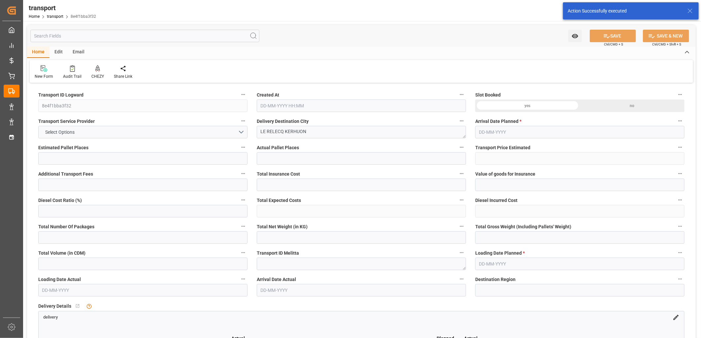
type input "0"
type input "21"
type input "35"
type input "[DATE] 11:30"
type input "17-10-2025"
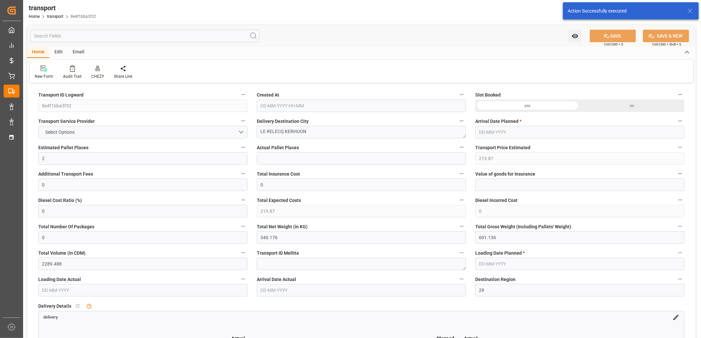
type input "15-10-2025"
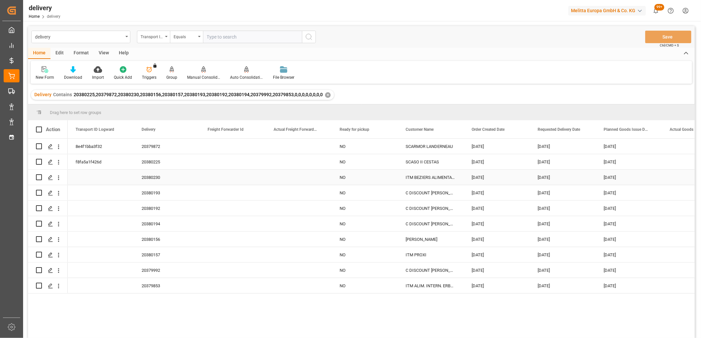
click at [38, 177] on input "Press Space to toggle row selection (unchecked)" at bounding box center [39, 177] width 6 height 6
checkbox input "true"
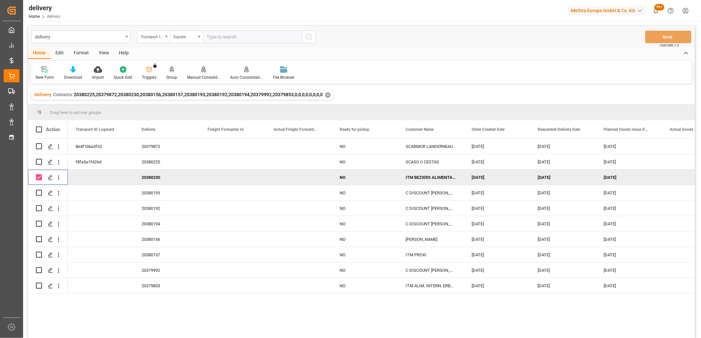
click at [201, 74] on div "Manual Consolidation" at bounding box center [203, 73] width 43 height 15
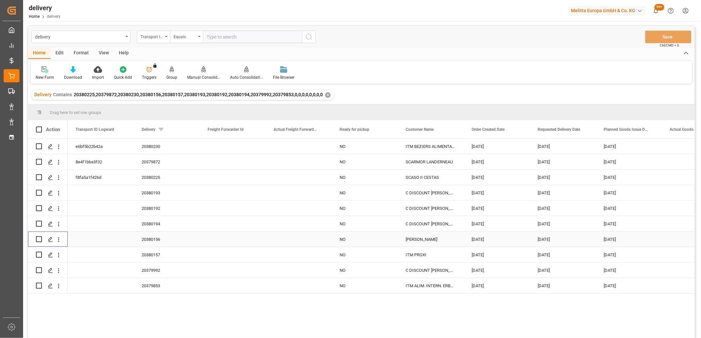
click at [38, 240] on input "Press Space to toggle row selection (unchecked)" at bounding box center [39, 239] width 6 height 6
checkbox input "true"
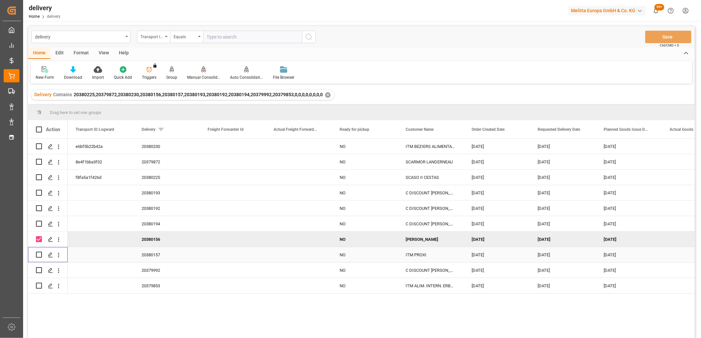
click at [38, 254] on input "Press Space to toggle row selection (unchecked)" at bounding box center [39, 255] width 6 height 6
checkbox input "true"
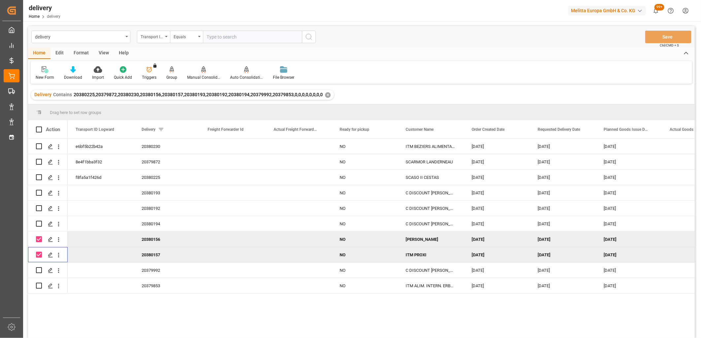
click at [201, 71] on icon at bounding box center [203, 69] width 5 height 7
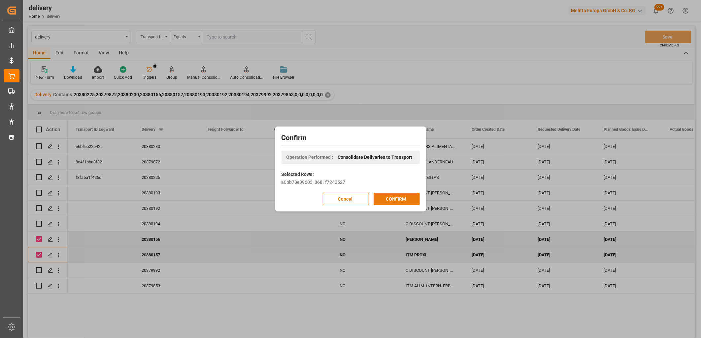
click at [390, 203] on button "CONFIRM" at bounding box center [396, 199] width 46 height 13
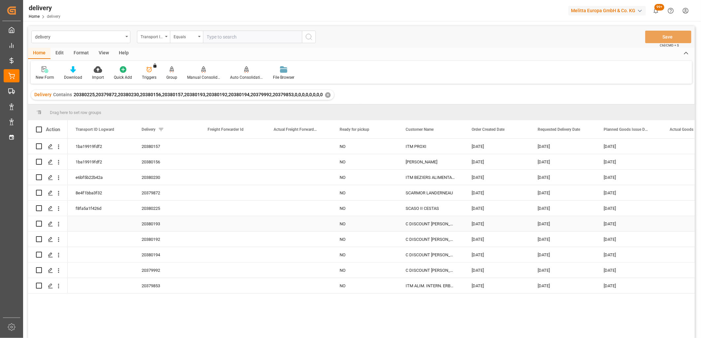
click at [38, 223] on input "Press Space to toggle row selection (unchecked)" at bounding box center [39, 224] width 6 height 6
checkbox input "true"
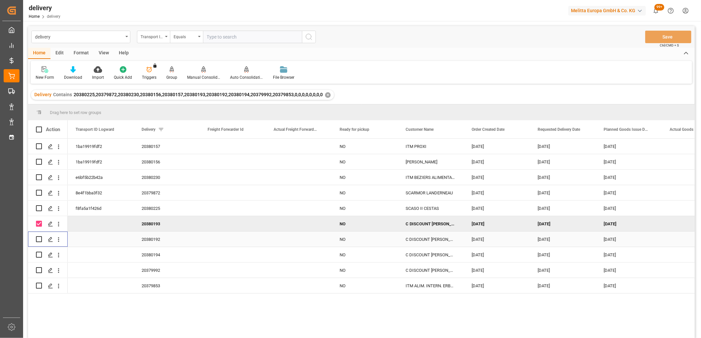
drag, startPoint x: 38, startPoint y: 240, endPoint x: 39, endPoint y: 252, distance: 12.2
click at [38, 240] on input "Press Space to toggle row selection (unchecked)" at bounding box center [39, 239] width 6 height 6
checkbox input "true"
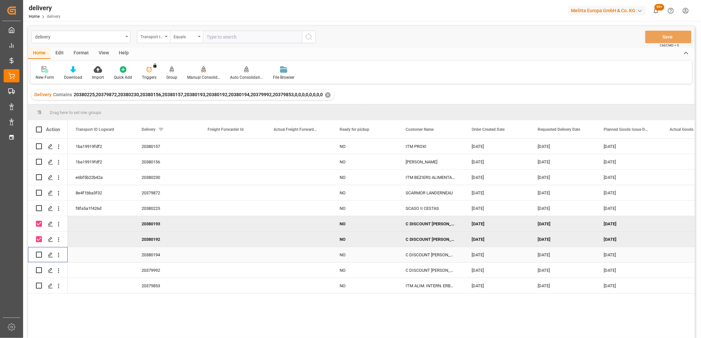
click at [40, 256] on input "Press Space to toggle row selection (unchecked)" at bounding box center [39, 255] width 6 height 6
checkbox input "true"
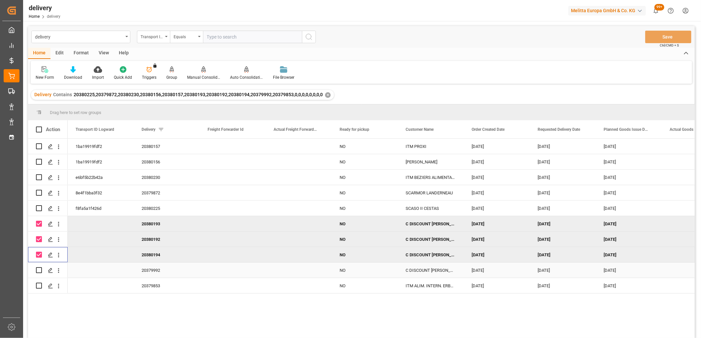
click at [38, 268] on input "Press Space to toggle row selection (unchecked)" at bounding box center [39, 270] width 6 height 6
checkbox input "true"
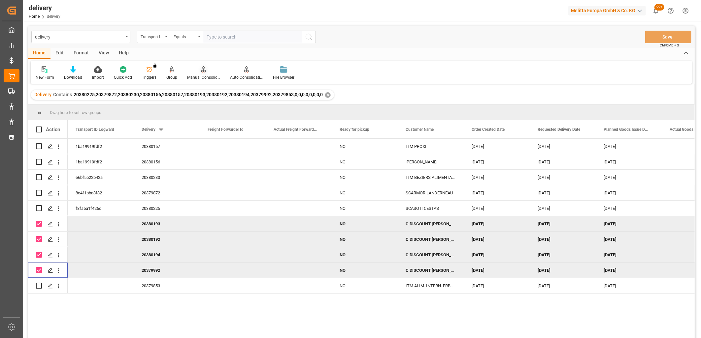
click at [202, 68] on icon at bounding box center [203, 69] width 5 height 7
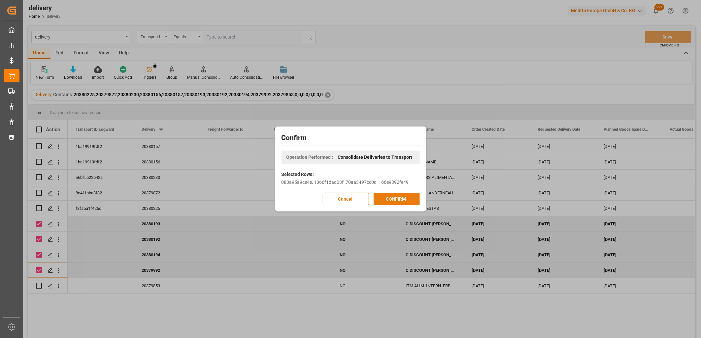
click at [391, 201] on button "CONFIRM" at bounding box center [396, 199] width 46 height 13
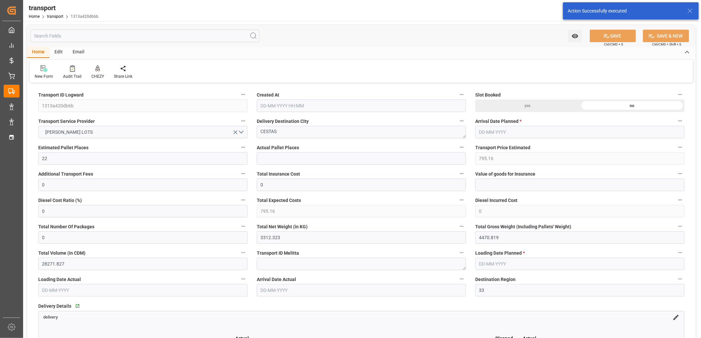
type input "[DATE] 11:30"
type input "[DATE]"
type input "9"
type input "377.5"
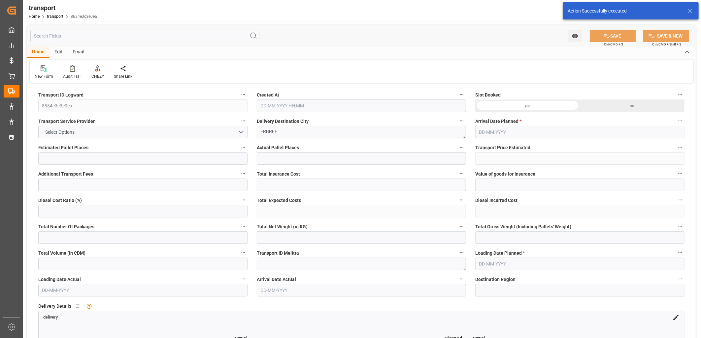
type input "0"
type input "377.5"
type input "0"
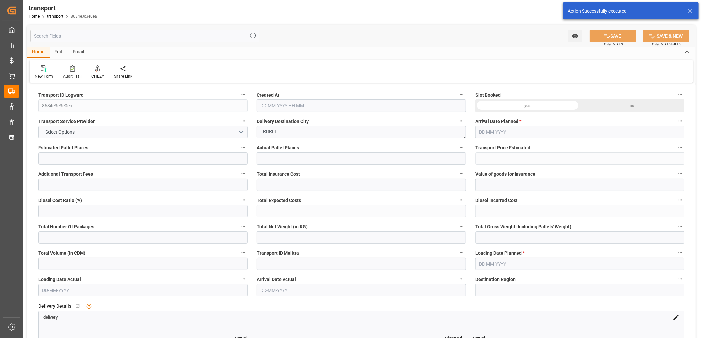
type input "0"
type input "1071.664"
type input "2204.428"
type input "9012.352"
type input "35"
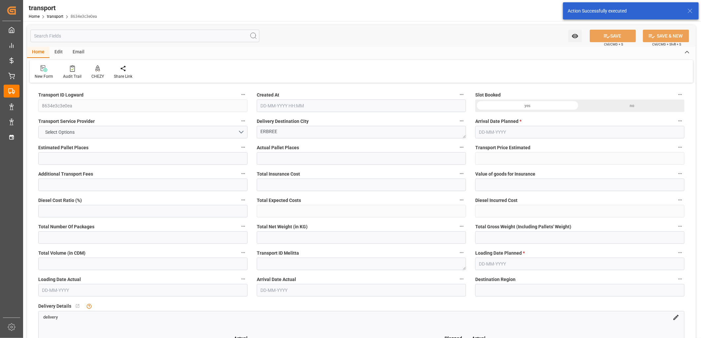
type input "5"
type input "179"
type input "9"
type input "101"
type input "1864.316"
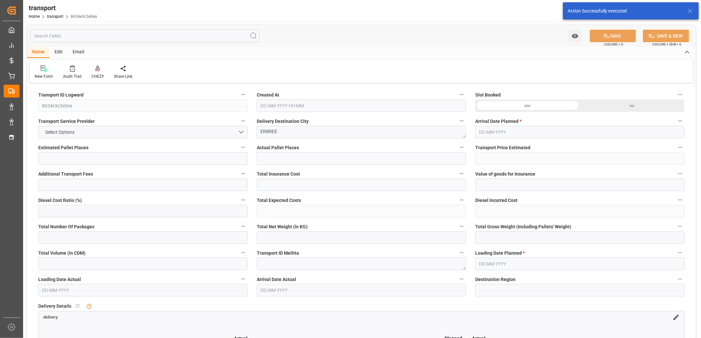
type input "0"
type input "4710.8598"
type input "0"
type input "21"
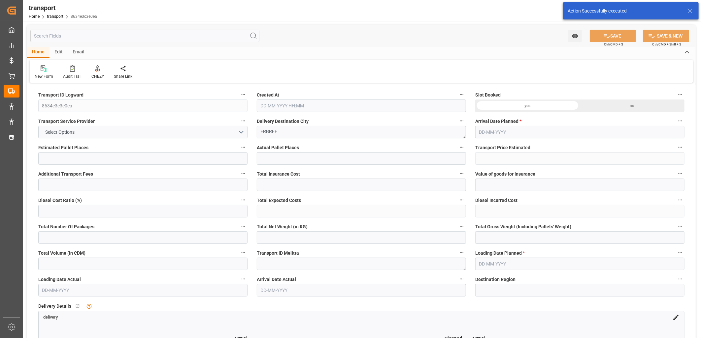
type input "35"
type input "10-10-2025 11:30"
type input "20-10-2025"
type input "16-10-2025"
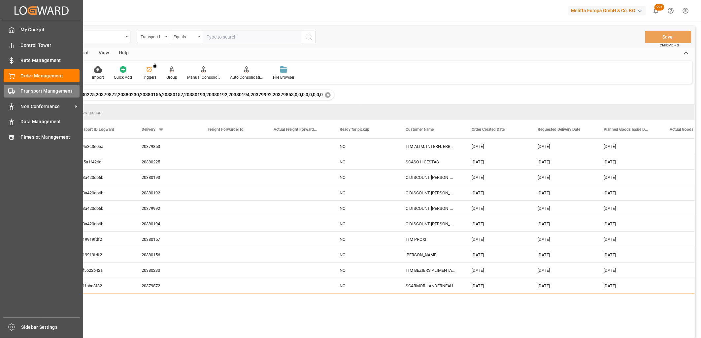
click at [16, 94] on div "Transport Management Transport Management" at bounding box center [42, 91] width 76 height 13
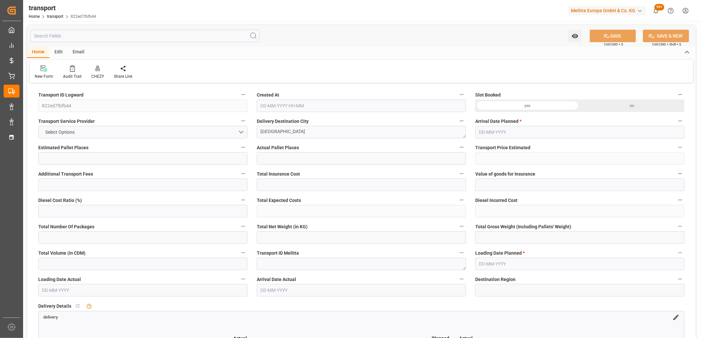
type input "1"
type input "76.4"
type input "0"
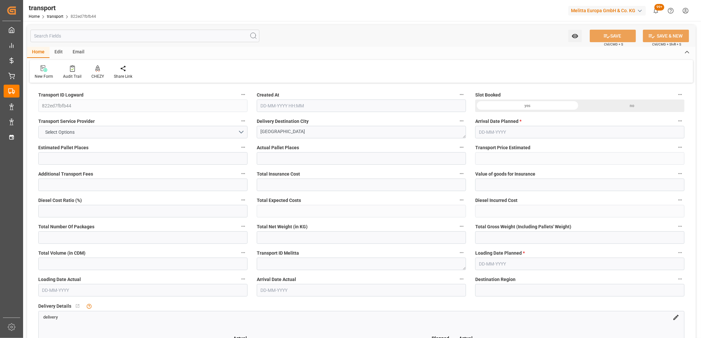
type input "73.8177"
type input "-2.5823"
type input "0"
type input "5.034"
type input "30.071"
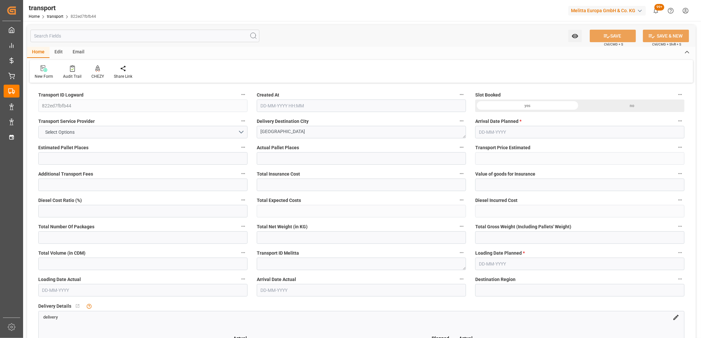
type input "84"
type input "69"
type input "0"
type input "10"
type input "1"
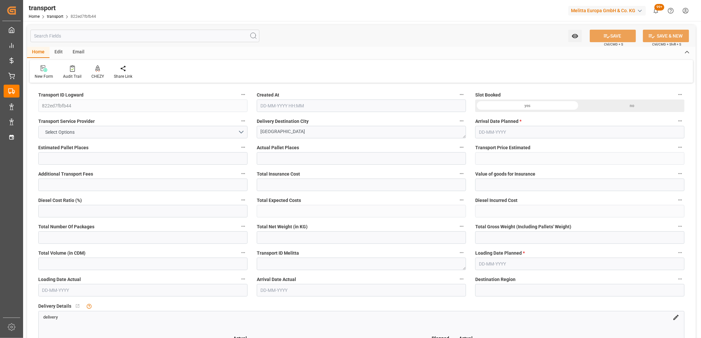
type input "101"
type input "7.071"
type input "0"
type input "4710.8598"
type input "0"
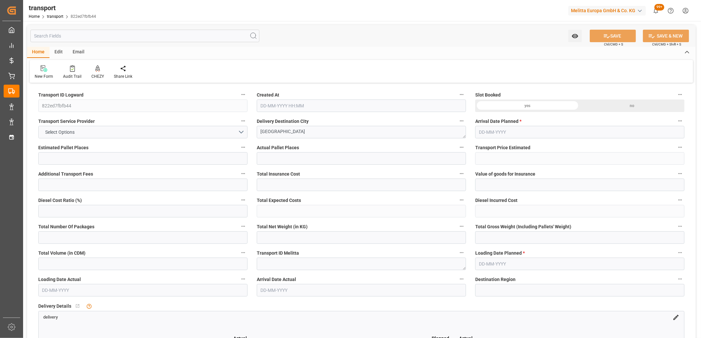
type input "0"
type input "21"
type input "35"
type input "10-10-2025 11:33"
type input "16-10-2025"
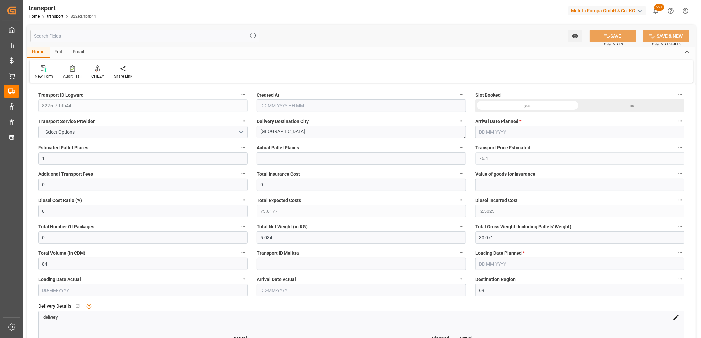
type input "[DATE]"
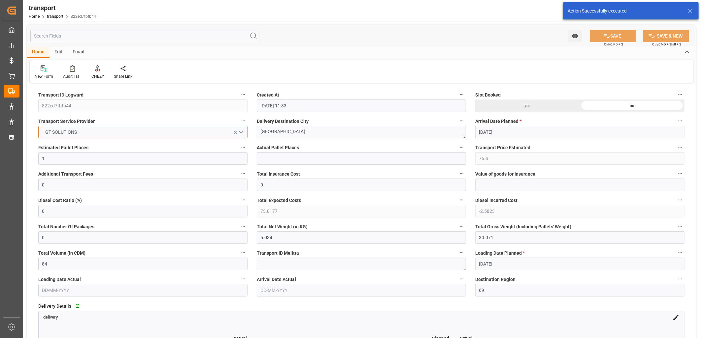
click at [92, 132] on button "GT SOLUTIONS" at bounding box center [142, 132] width 209 height 13
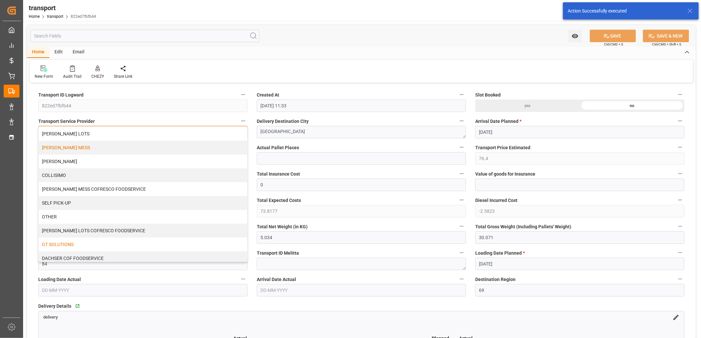
click at [83, 149] on div "[PERSON_NAME] MESS" at bounding box center [143, 148] width 208 height 14
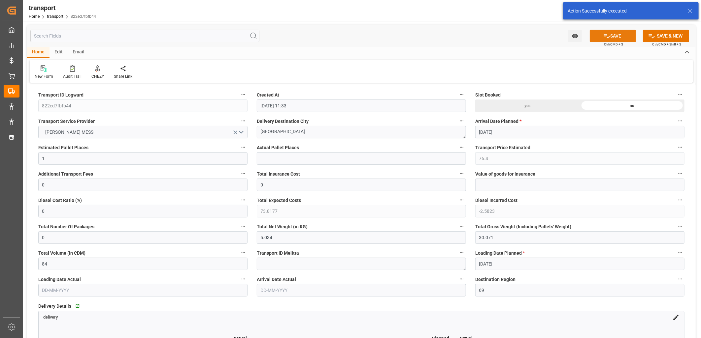
click at [601, 36] on button "SAVE" at bounding box center [612, 36] width 46 height 13
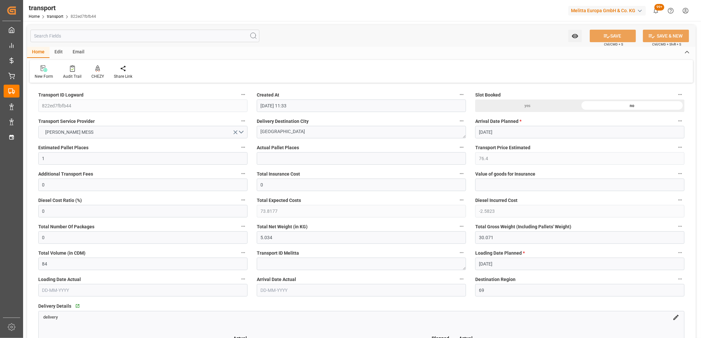
type input "44.4"
type input "0"
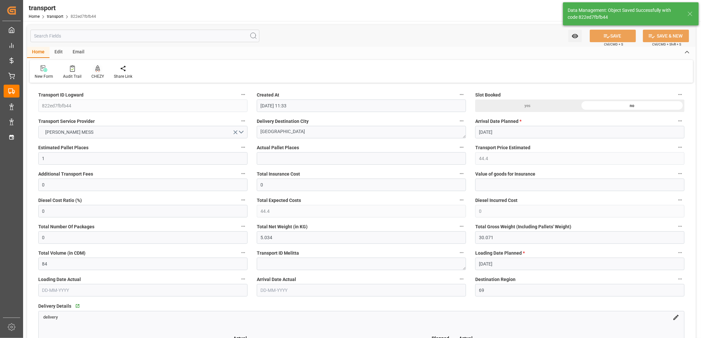
click at [95, 68] on icon at bounding box center [97, 68] width 5 height 6
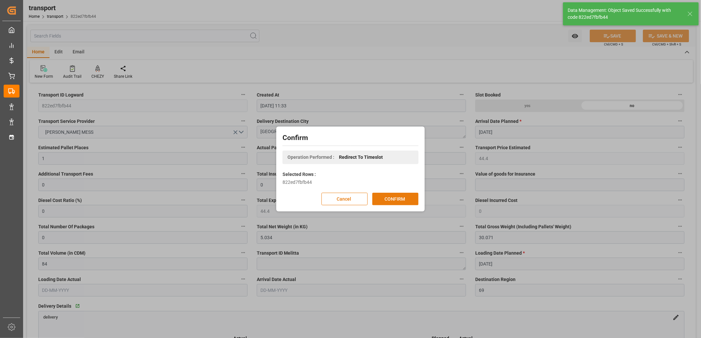
click at [398, 202] on button "CONFIRM" at bounding box center [395, 199] width 46 height 13
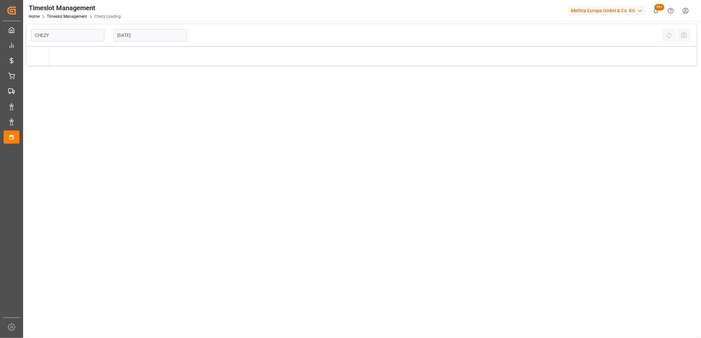
type input "Chezy Loading"
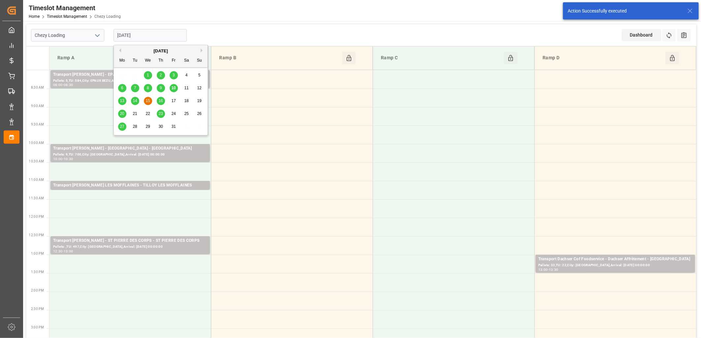
click at [145, 34] on input "[DATE]" at bounding box center [149, 35] width 73 height 13
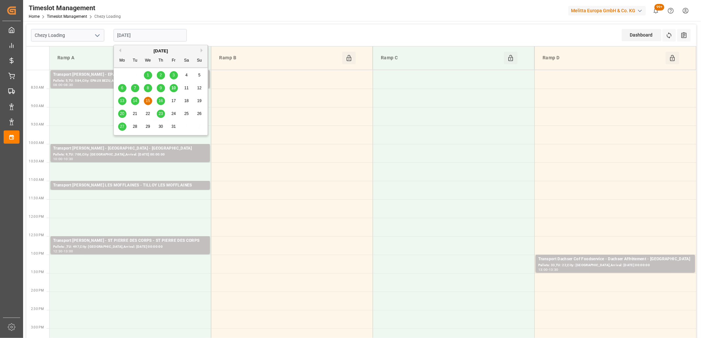
click at [121, 101] on span "13" at bounding box center [122, 101] width 4 height 5
type input "[DATE]"
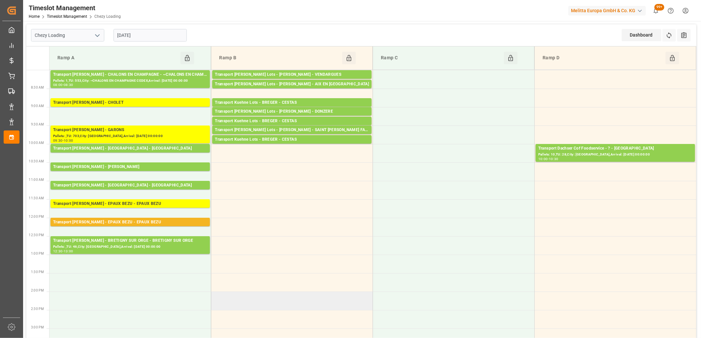
click at [266, 295] on td at bounding box center [292, 301] width 162 height 18
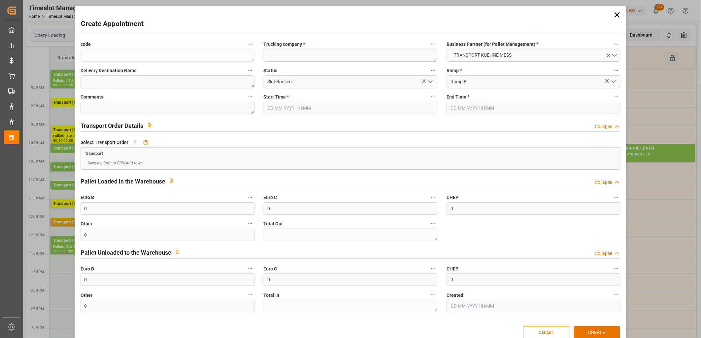
type input "[DATE] 14:00"
type input "[DATE] 14:15"
click at [307, 59] on textarea at bounding box center [351, 55] width 174 height 13
type textarea "M"
click at [585, 330] on button "CREATE" at bounding box center [597, 333] width 46 height 13
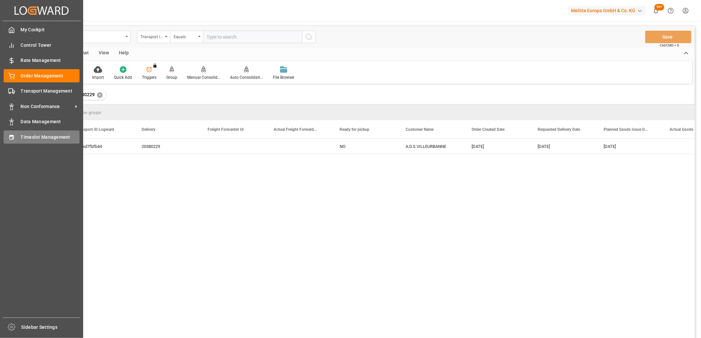
click at [10, 140] on icon at bounding box center [11, 137] width 7 height 7
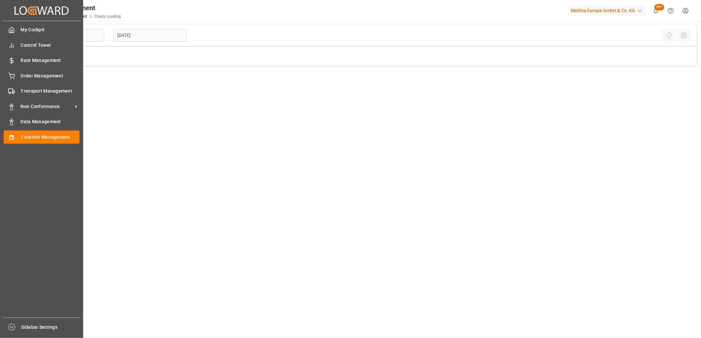
type input "Chezy Loading"
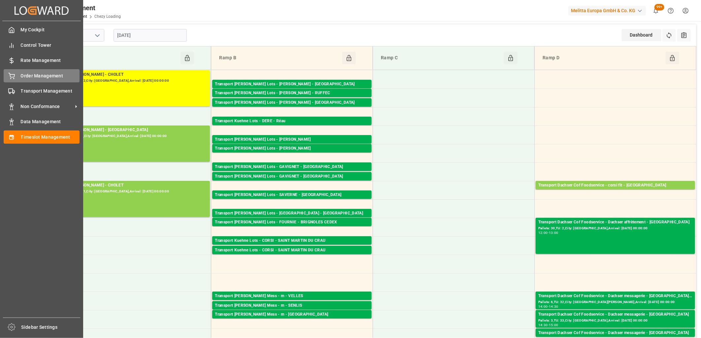
click at [17, 79] on div "Order Management Order Management" at bounding box center [42, 75] width 76 height 13
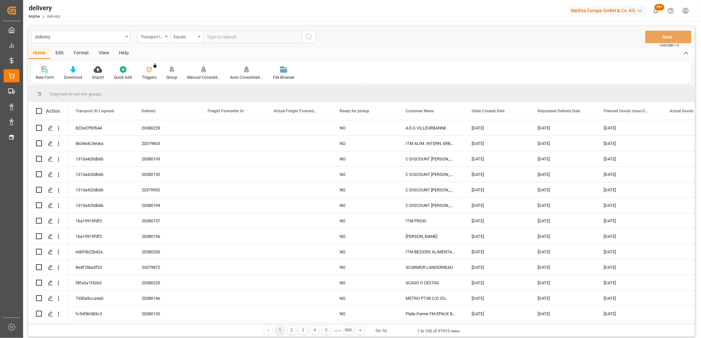
click at [149, 41] on div "Transport ID Logward" at bounding box center [153, 37] width 33 height 13
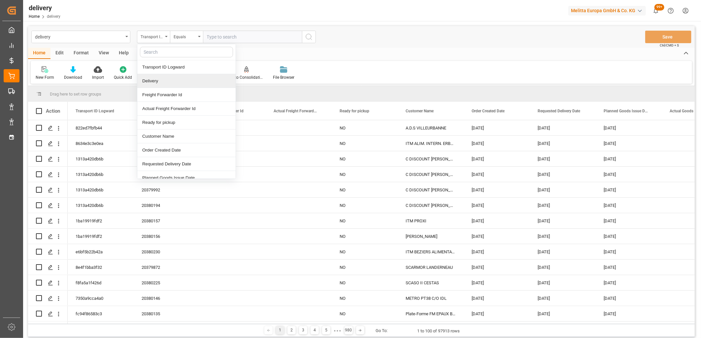
click at [155, 77] on div "Delivery" at bounding box center [186, 81] width 98 height 14
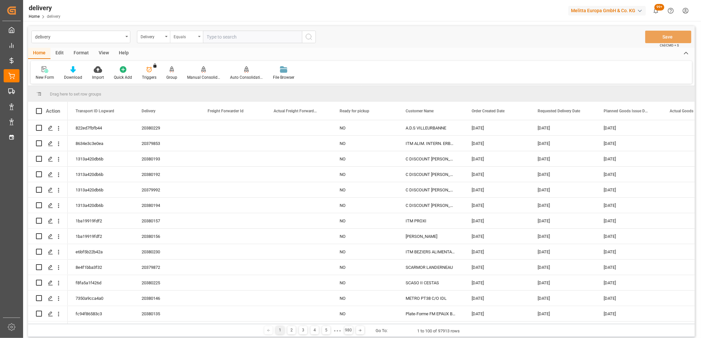
click at [179, 38] on div "Equals" at bounding box center [184, 36] width 22 height 8
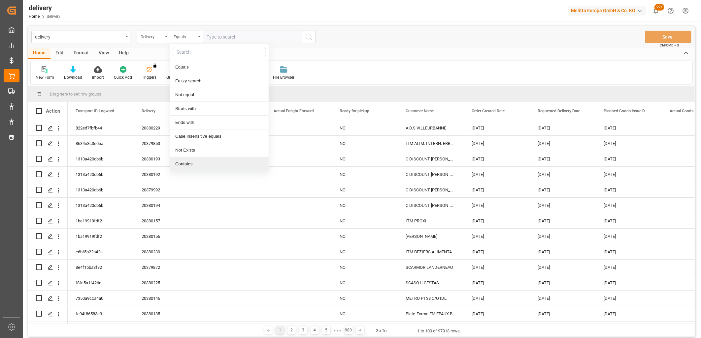
click at [190, 162] on div "Contains" at bounding box center [219, 164] width 98 height 14
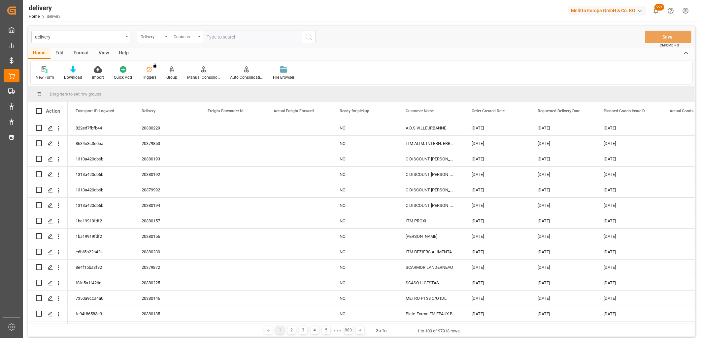
click at [214, 33] on input "text" at bounding box center [252, 37] width 99 height 13
paste input "80004112,80004010,80004053,80004054,80004093,80004043,0,0,0,80004088,80003965,0…"
type input "80004112,80004010,80004053,80004054,80004093,80004043,0,0,0,80004088,80003965,0…"
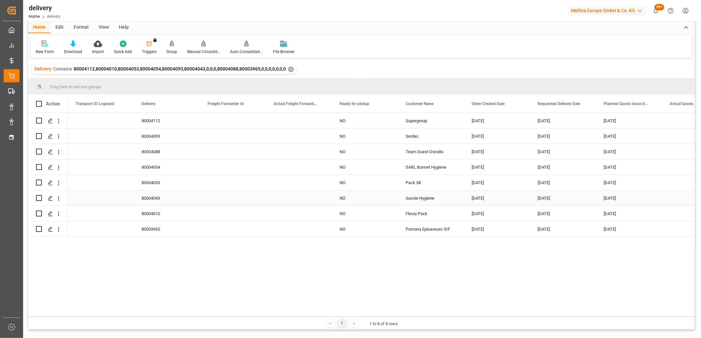
scroll to position [37, 0]
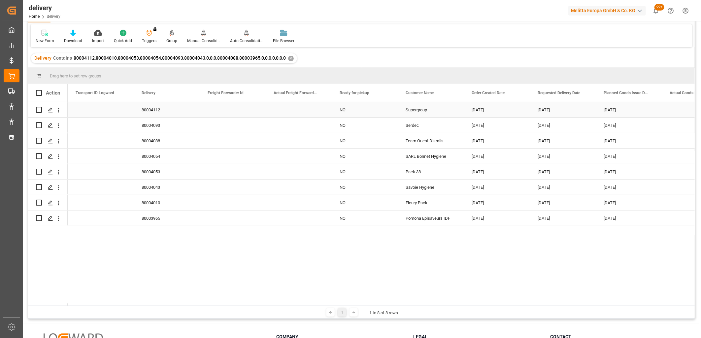
click at [475, 112] on div "[DATE]" at bounding box center [496, 109] width 66 height 15
drag, startPoint x: 528, startPoint y: 116, endPoint x: 517, endPoint y: 220, distance: 103.8
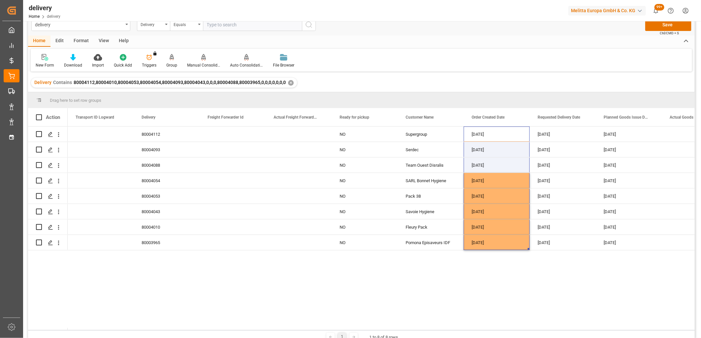
scroll to position [0, 0]
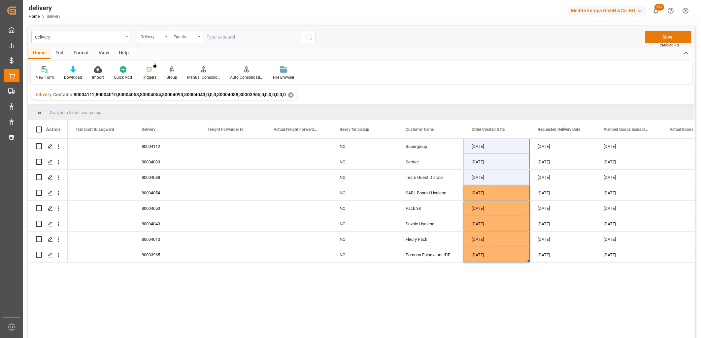
click at [664, 38] on button "Save" at bounding box center [668, 37] width 46 height 13
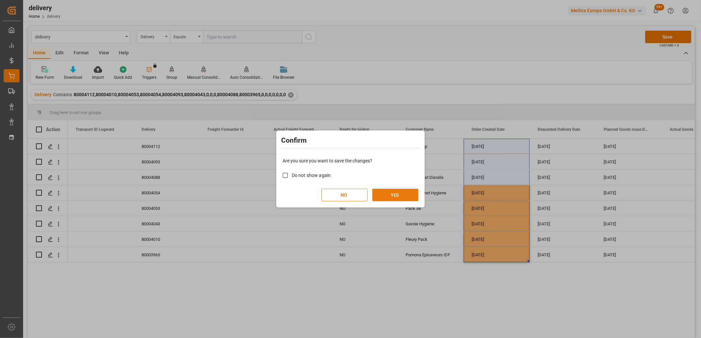
click at [393, 195] on button "YES" at bounding box center [395, 195] width 46 height 13
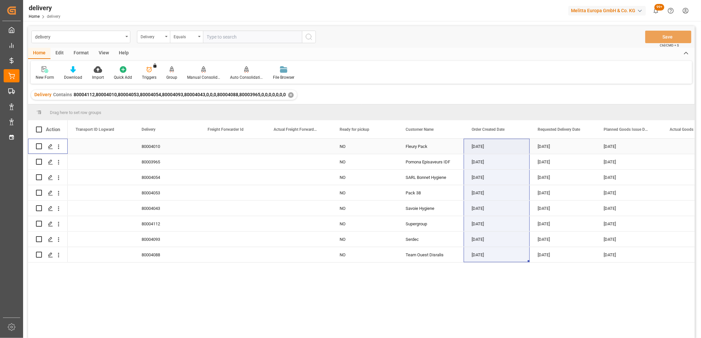
click at [38, 145] on input "Press Space to toggle row selection (unchecked)" at bounding box center [39, 146] width 6 height 6
checkbox input "true"
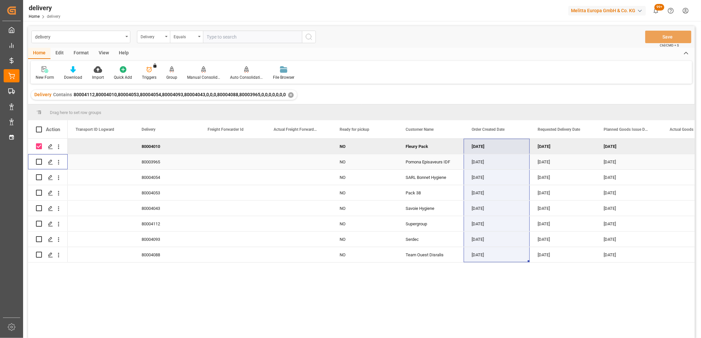
click at [38, 160] on input "Press Space to toggle row selection (unchecked)" at bounding box center [39, 162] width 6 height 6
checkbox input "true"
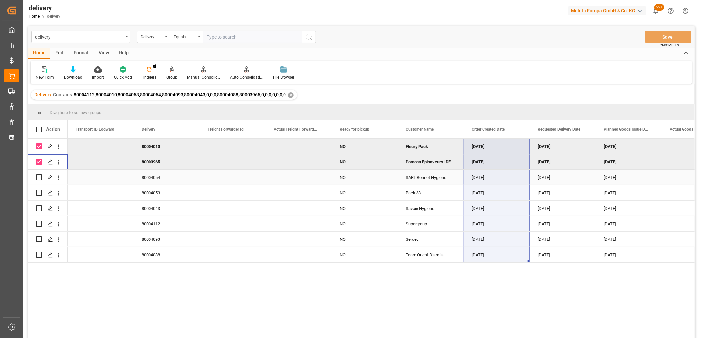
click at [38, 175] on input "Press Space to toggle row selection (unchecked)" at bounding box center [39, 177] width 6 height 6
checkbox input "true"
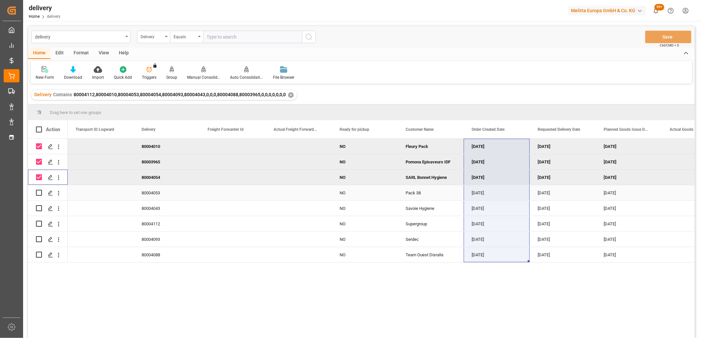
click at [38, 190] on input "Press Space to toggle row selection (unchecked)" at bounding box center [39, 193] width 6 height 6
checkbox input "true"
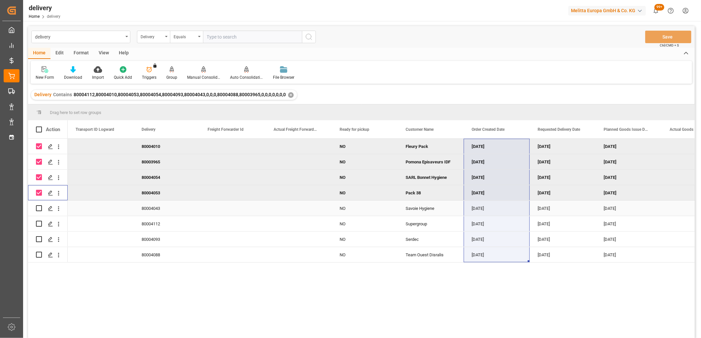
click at [40, 208] on input "Press Space to toggle row selection (unchecked)" at bounding box center [39, 208] width 6 height 6
checkbox input "true"
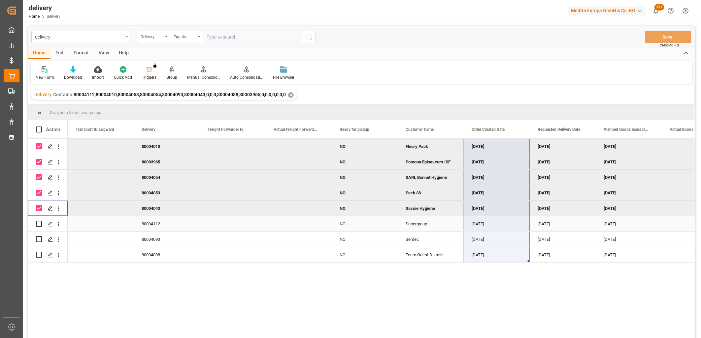
click at [40, 225] on input "Press Space to toggle row selection (unchecked)" at bounding box center [39, 224] width 6 height 6
checkbox input "true"
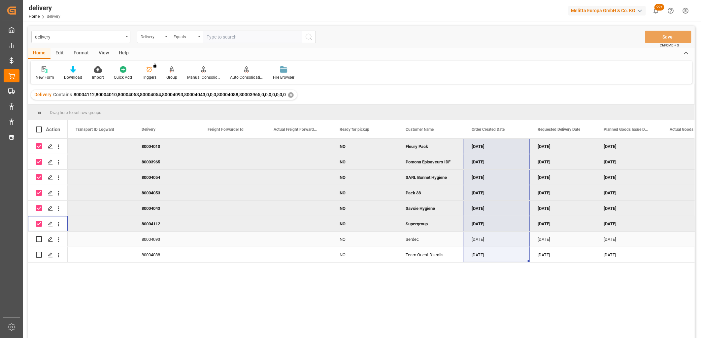
click at [40, 241] on input "Press Space to toggle row selection (unchecked)" at bounding box center [39, 239] width 6 height 6
checkbox input "true"
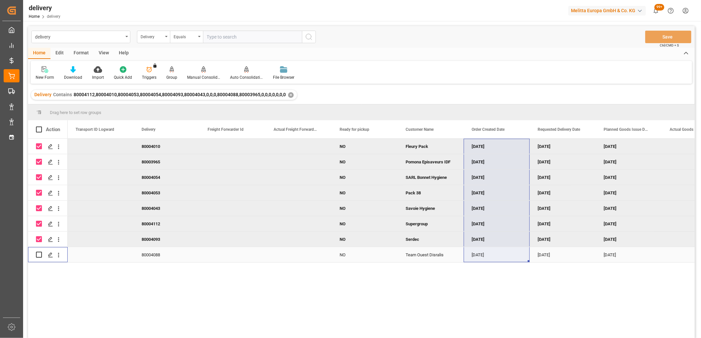
click at [40, 255] on input "Press Space to toggle row selection (unchecked)" at bounding box center [39, 255] width 6 height 6
checkbox input "true"
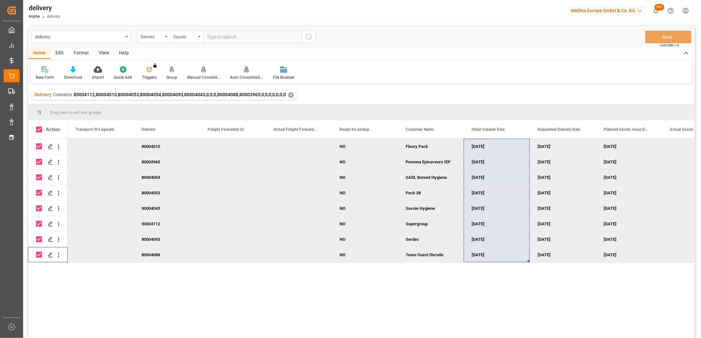
click at [242, 77] on div "Auto Consolidation" at bounding box center [246, 78] width 33 height 6
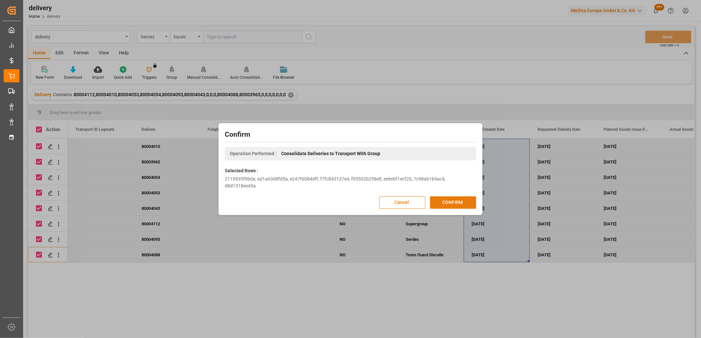
click at [449, 197] on button "CONFIRM" at bounding box center [453, 203] width 46 height 13
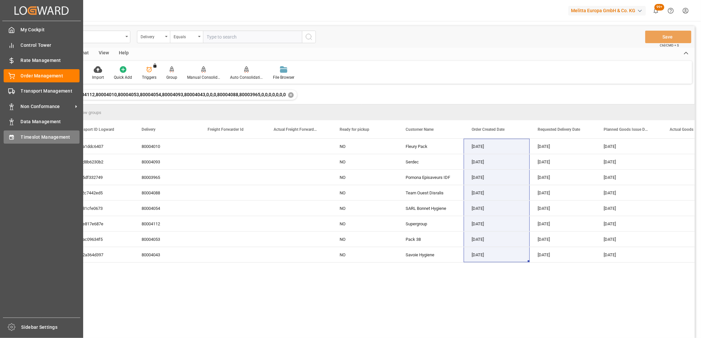
click at [22, 139] on span "Timeslot Management" at bounding box center [50, 137] width 59 height 7
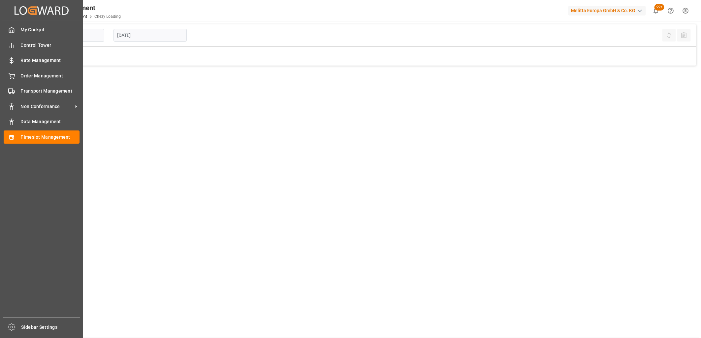
type input "Chezy Loading"
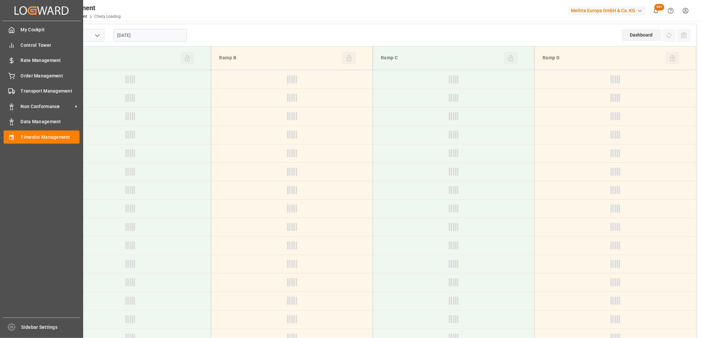
click at [12, 78] on icon at bounding box center [11, 76] width 7 height 7
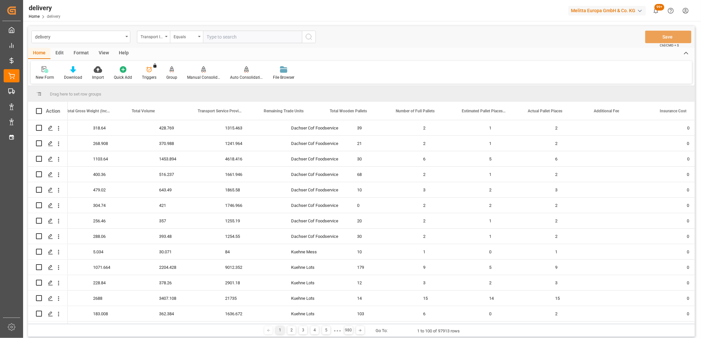
scroll to position [0, 1736]
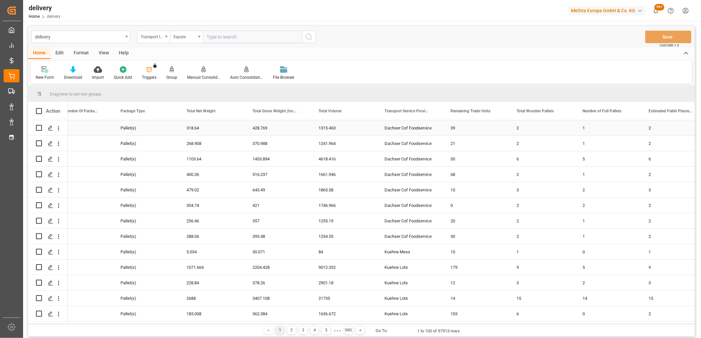
click at [425, 129] on div "Dachser Cof Foodservice" at bounding box center [409, 127] width 66 height 15
click at [432, 111] on span at bounding box center [431, 111] width 6 height 6
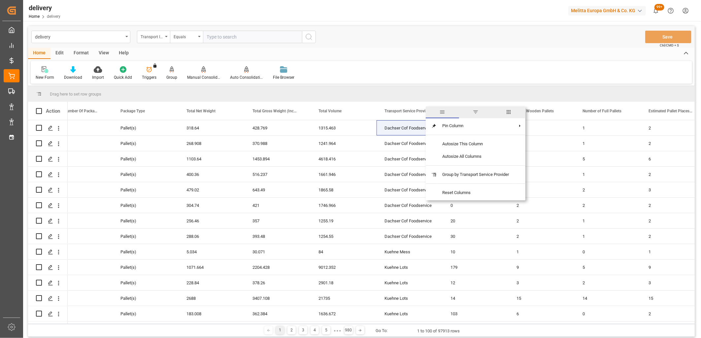
click at [473, 113] on span "filter" at bounding box center [475, 113] width 33 height 12
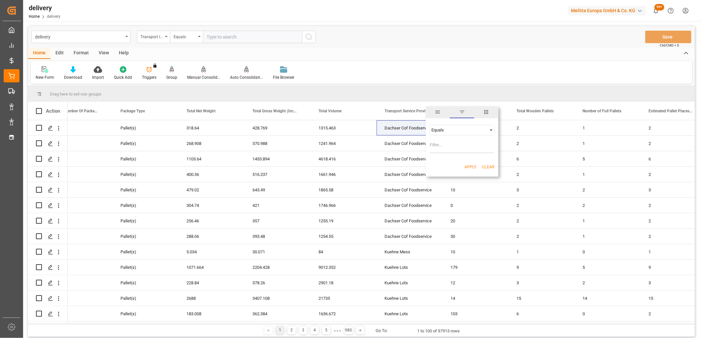
click at [466, 148] on input "Filter Value" at bounding box center [461, 146] width 65 height 13
type input "Dachser Cof Foodservice"
click at [472, 166] on button "Apply" at bounding box center [470, 167] width 12 height 7
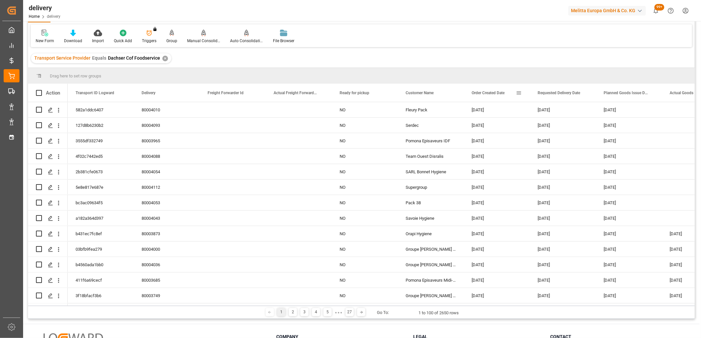
click at [519, 94] on span at bounding box center [519, 93] width 6 height 6
type input "2025-10-10"
click at [551, 148] on button "Apply" at bounding box center [557, 149] width 12 height 7
click at [73, 34] on icon at bounding box center [73, 33] width 6 height 7
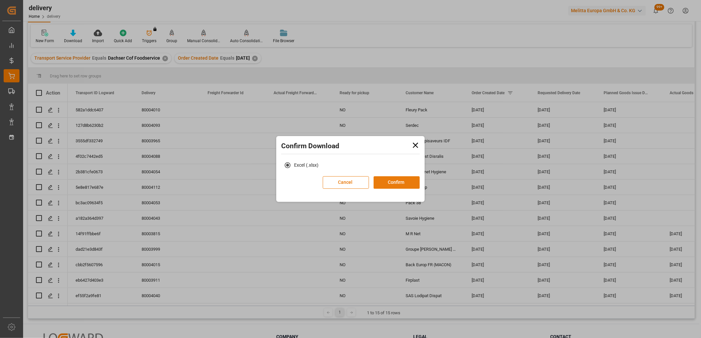
click at [391, 181] on button "Confirm" at bounding box center [396, 182] width 46 height 13
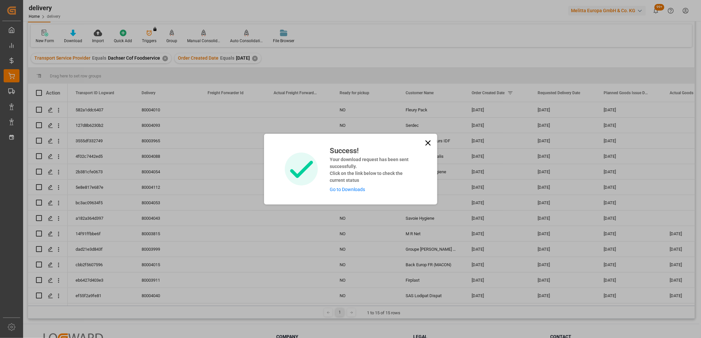
click at [347, 191] on link "Go to Downloads" at bounding box center [347, 189] width 35 height 5
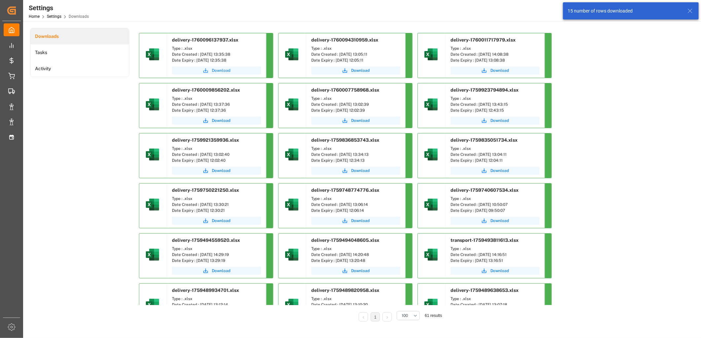
click at [211, 72] on button "Download" at bounding box center [216, 71] width 89 height 8
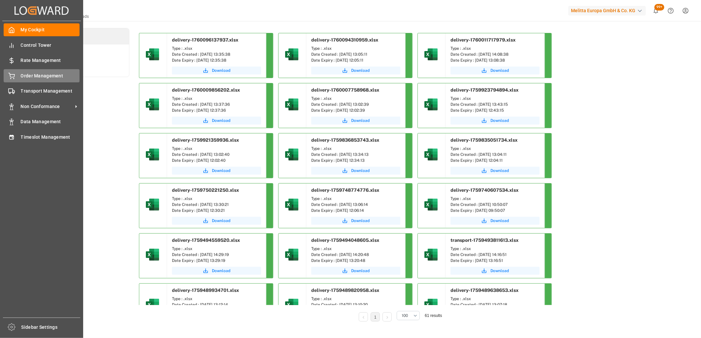
click at [13, 77] on icon at bounding box center [12, 75] width 6 height 4
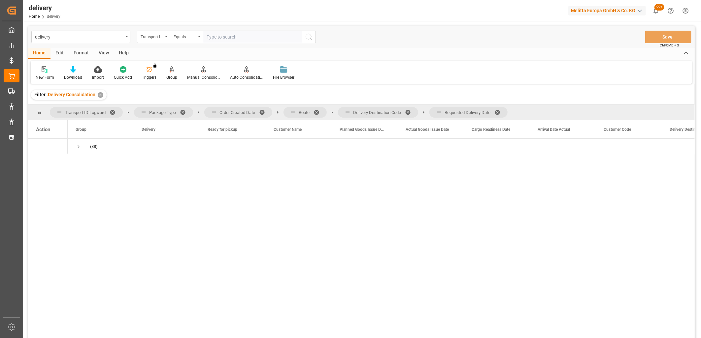
click at [501, 111] on span at bounding box center [499, 113] width 11 height 6
click at [409, 112] on span at bounding box center [410, 113] width 11 height 6
click at [315, 110] on span at bounding box center [318, 113] width 11 height 6
click at [263, 111] on span at bounding box center [264, 113] width 11 height 6
click at [80, 145] on span "Press SPACE to select this row." at bounding box center [79, 147] width 6 height 6
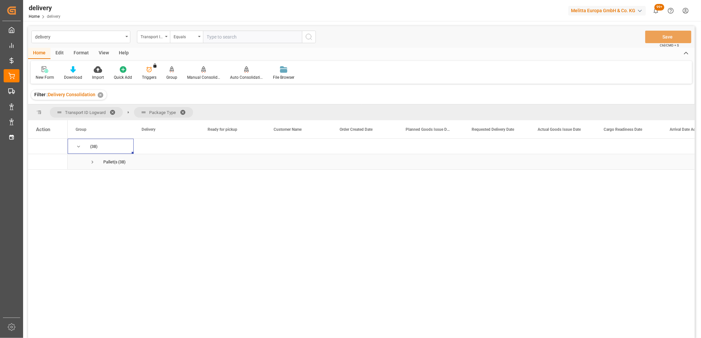
click at [91, 160] on span "Press SPACE to select this row." at bounding box center [92, 162] width 6 height 6
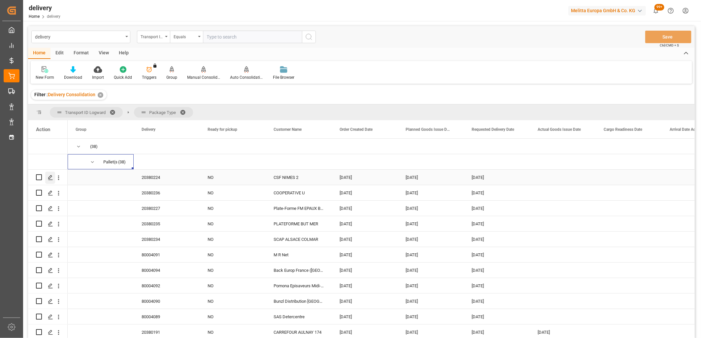
click at [50, 179] on icon "Press SPACE to select this row." at bounding box center [50, 177] width 5 height 5
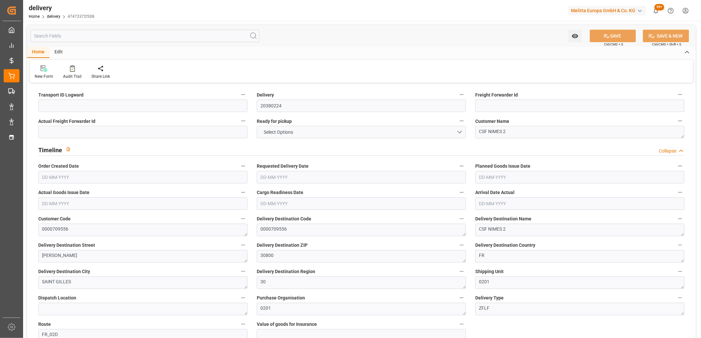
type input "5976.628"
type input "9992.236"
type input "38872.72"
type input "1895"
type input "56"
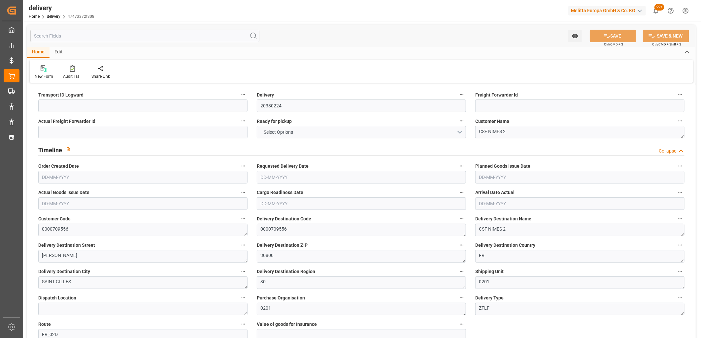
type input "24"
type input "35"
type input "0"
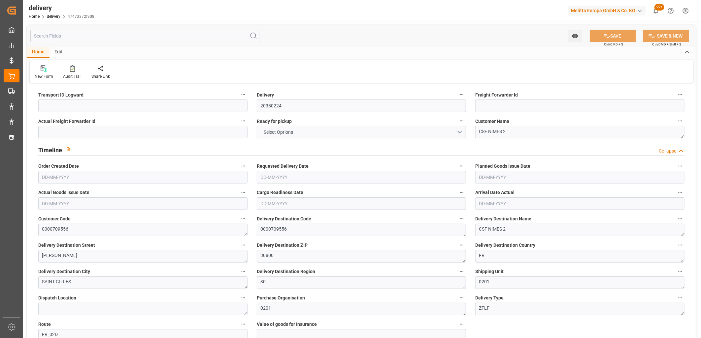
type input "58.8"
type input "682.2"
type input "1.5"
type input "1.3"
type input "0"
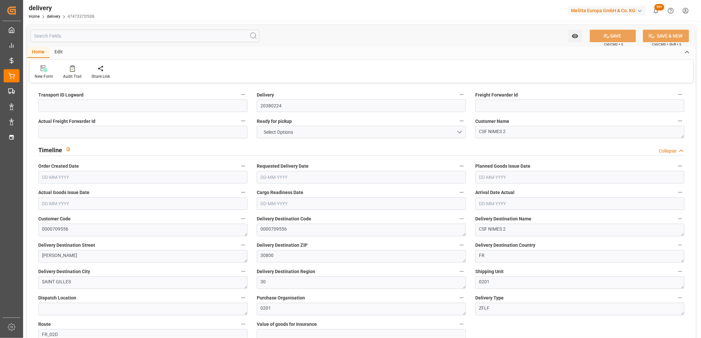
type input "84"
type input "8348.128"
type input "101"
type input "0"
type input "[DATE]"
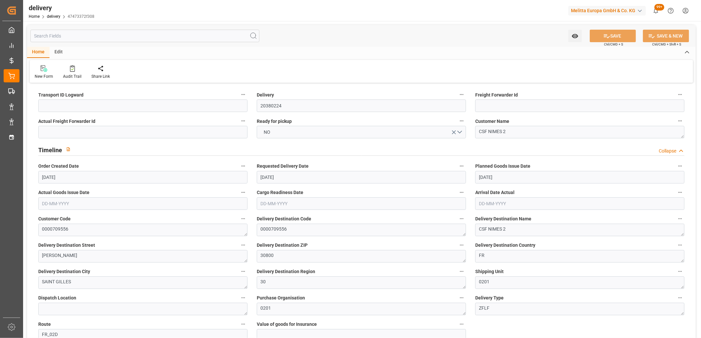
type input "[DATE]"
type input "10-10-2025 11:00"
type input "5976.628"
type input "9992.236"
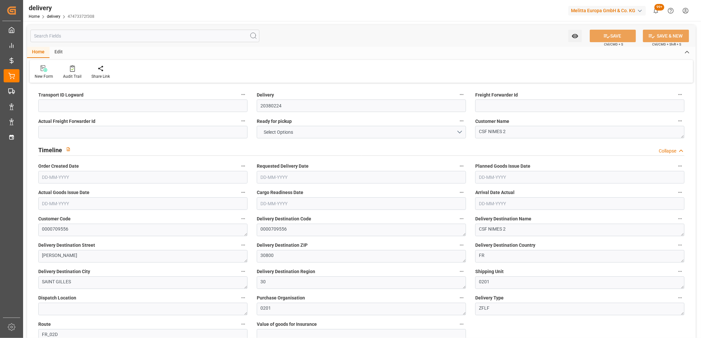
type input "38872.72"
type input "1895"
type input "56"
type input "24"
type input "35"
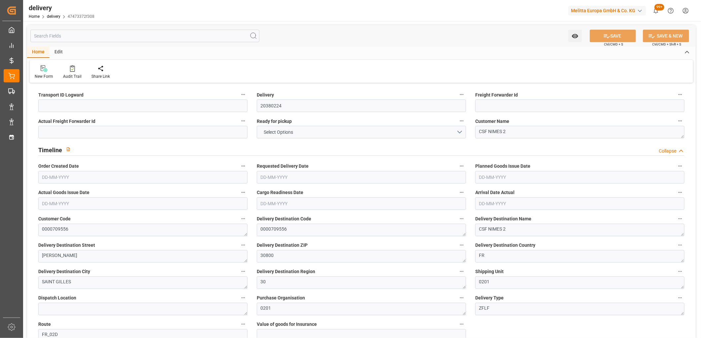
type input "0"
type input "58.8"
type input "682.2"
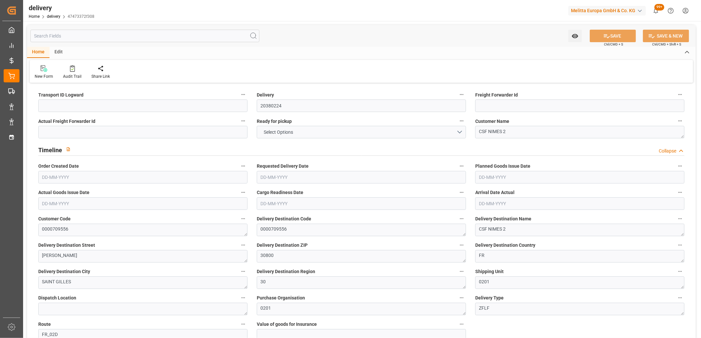
type input "1.5"
type input "1.3"
type input "0"
type input "84"
type input "8348.128"
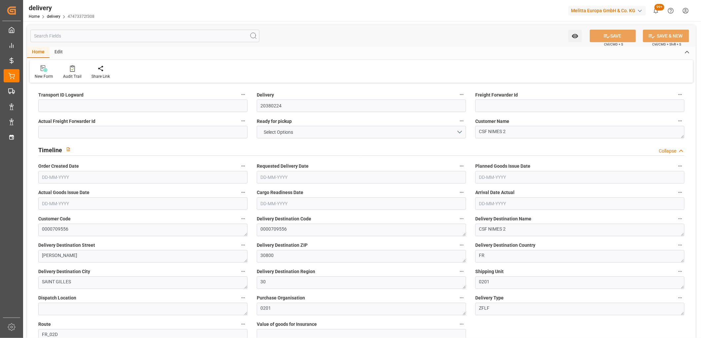
type input "101"
type input "0"
type input "[DATE]"
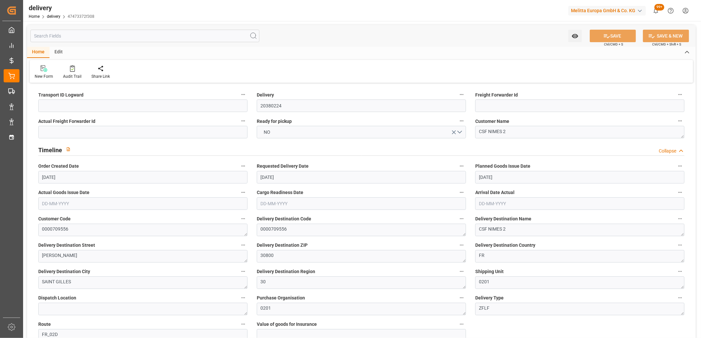
type input "10-10-2025 11:00"
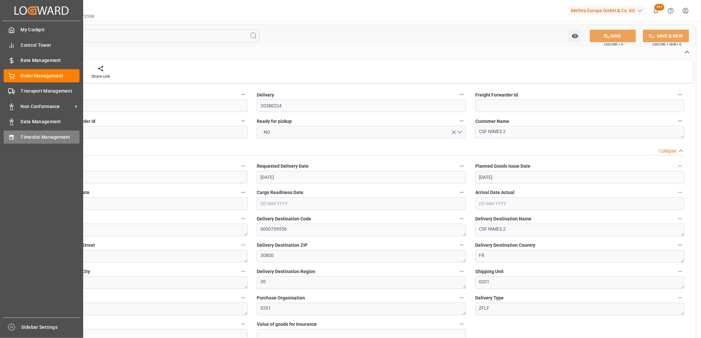
click at [14, 137] on icon at bounding box center [11, 137] width 7 height 7
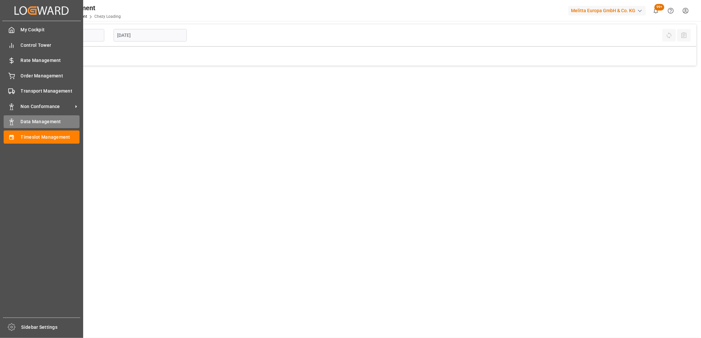
type input "Chezy Loading"
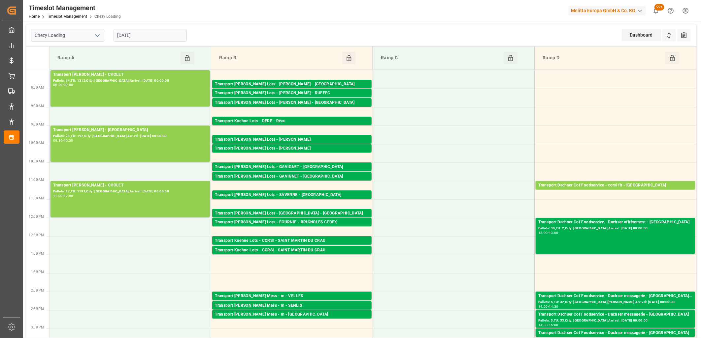
click at [158, 38] on input "[DATE]" at bounding box center [149, 35] width 73 height 13
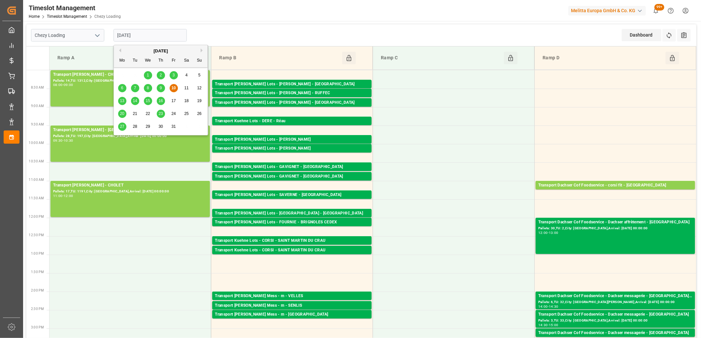
click at [117, 101] on div "13 14 15 16 17 18 19" at bounding box center [161, 101] width 90 height 13
click at [120, 103] on span "13" at bounding box center [122, 101] width 4 height 5
type input "[DATE]"
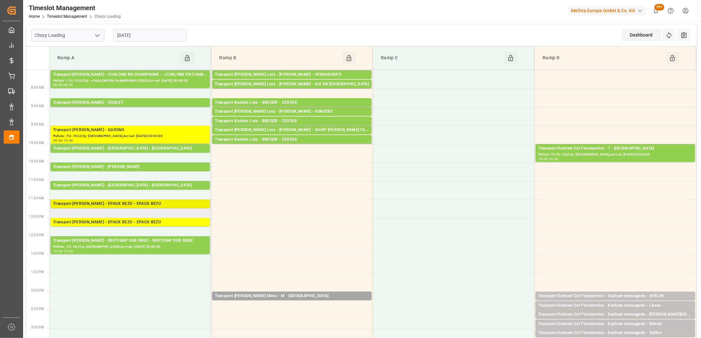
click at [131, 206] on div "Transport Delisle - EPAUX BEZU - EPAUX BEZU" at bounding box center [130, 204] width 154 height 7
click at [130, 223] on div "Transport Delisle - EPAUX BEZU - EPAUX BEZU" at bounding box center [130, 222] width 154 height 7
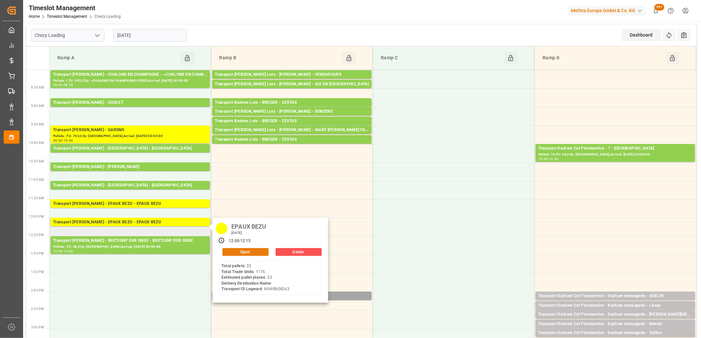
click at [254, 253] on button "Open" at bounding box center [245, 252] width 46 height 8
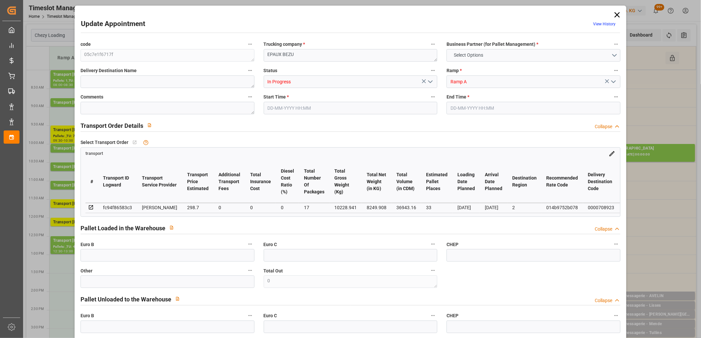
type input "33"
type input "298.7"
type input "0"
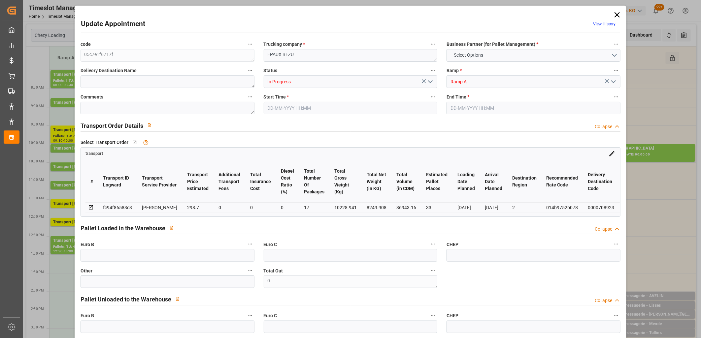
type input "288.6039"
type input "-10.0961"
type input "17"
type input "8249.908"
type input "11643"
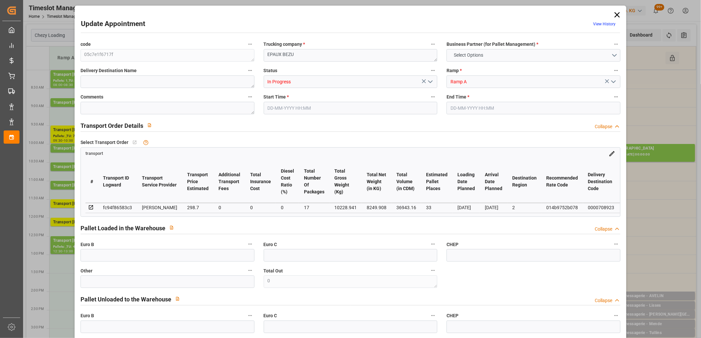
type input "36943.16"
type input "2"
type input "23"
type input "1176"
type input "33"
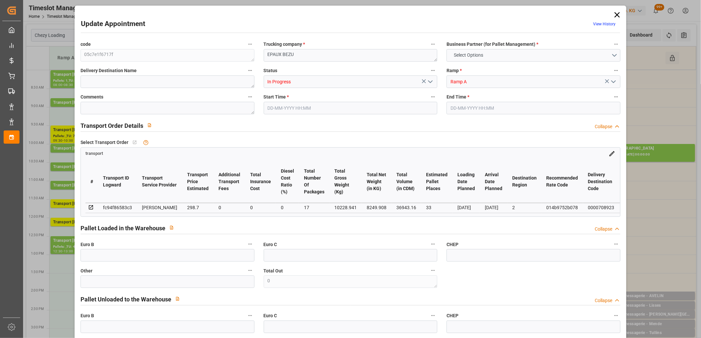
type input "101"
type input "10228.941"
type input "0"
type input "4710.8598"
type input "0"
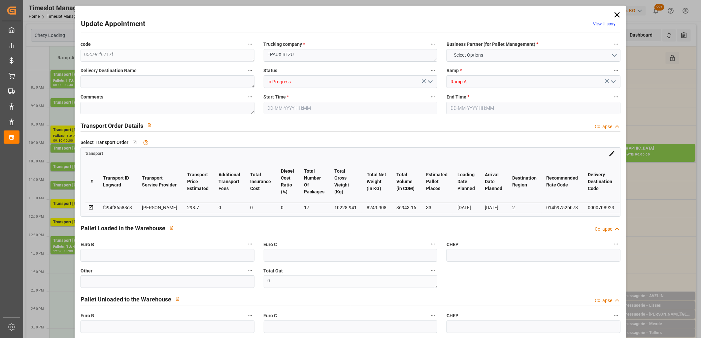
type input "0"
type input "21"
type input "35"
type input "13-10-2025 12:00"
type input "13-10-2025 12:15"
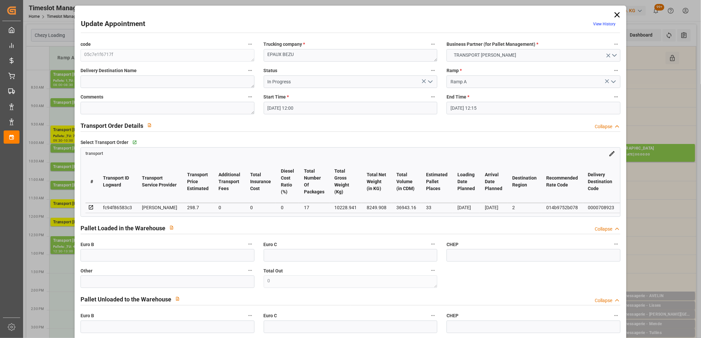
type input "09-10-2025 13:52"
type input "09-10-2025 11:26"
type input "[DATE]"
click at [429, 83] on icon "open menu" at bounding box center [430, 82] width 8 height 8
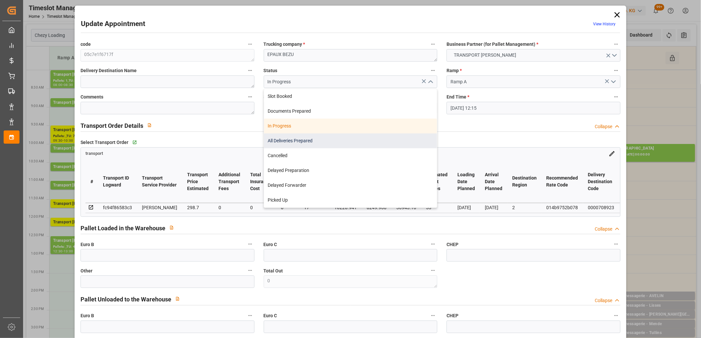
click at [400, 136] on div "All Deliveries Prepared" at bounding box center [350, 141] width 173 height 15
type input "All Deliveries Prepared"
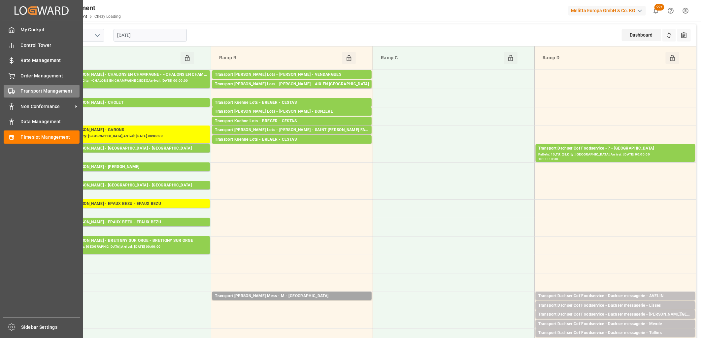
click at [18, 94] on div "Transport Management Transport Management" at bounding box center [42, 91] width 76 height 13
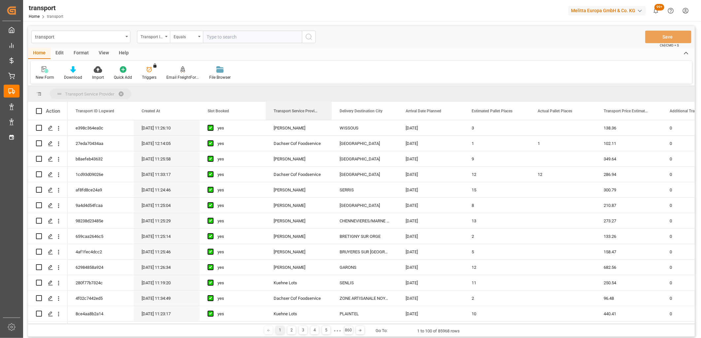
drag, startPoint x: 290, startPoint y: 112, endPoint x: 291, endPoint y: 97, distance: 15.2
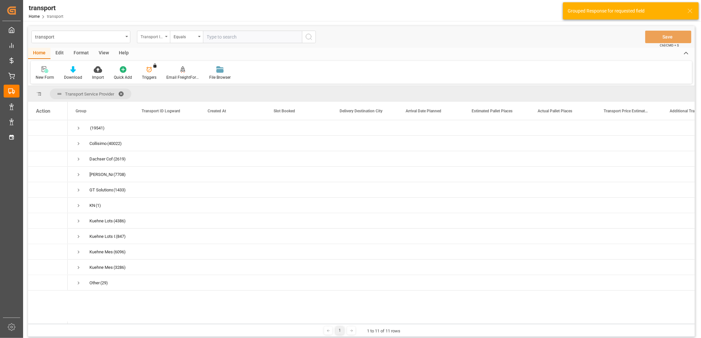
click at [157, 40] on div "Transport ID Logward" at bounding box center [152, 36] width 22 height 8
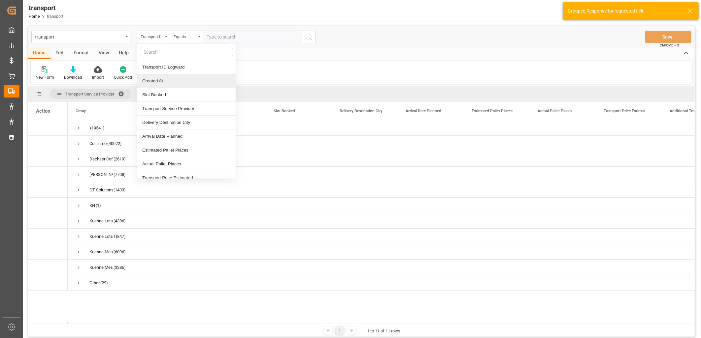
click at [154, 83] on div "Created At" at bounding box center [186, 81] width 98 height 14
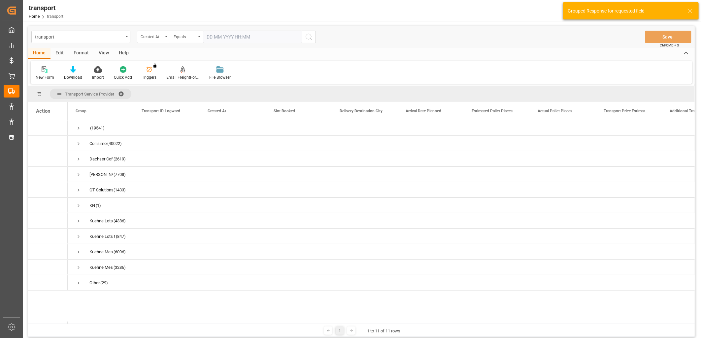
click at [218, 40] on input "text" at bounding box center [252, 37] width 99 height 13
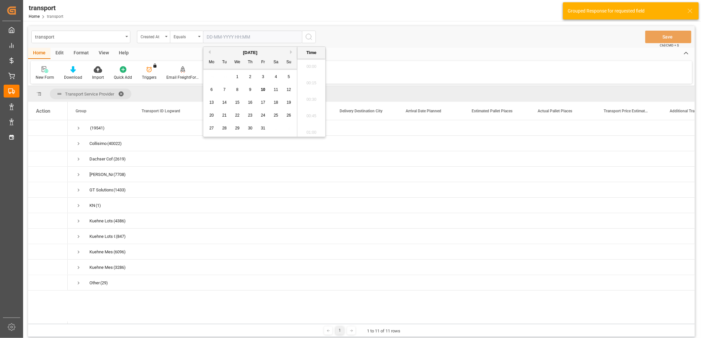
scroll to position [926, 0]
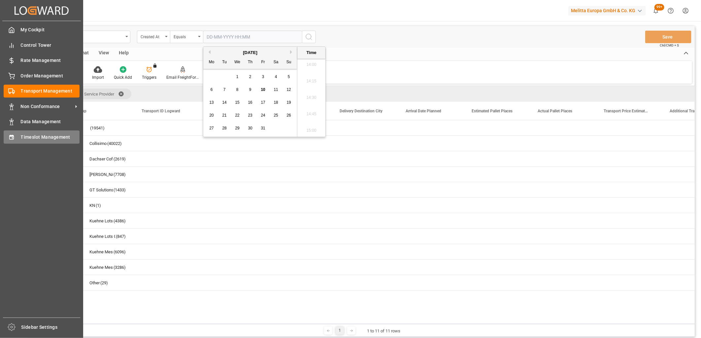
click at [14, 140] on icon at bounding box center [11, 137] width 7 height 7
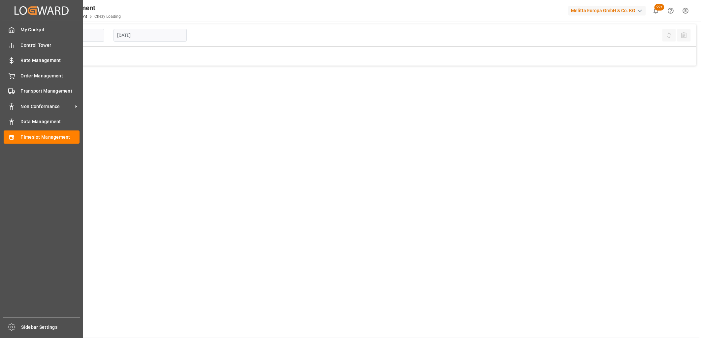
type input "Chezy Loading"
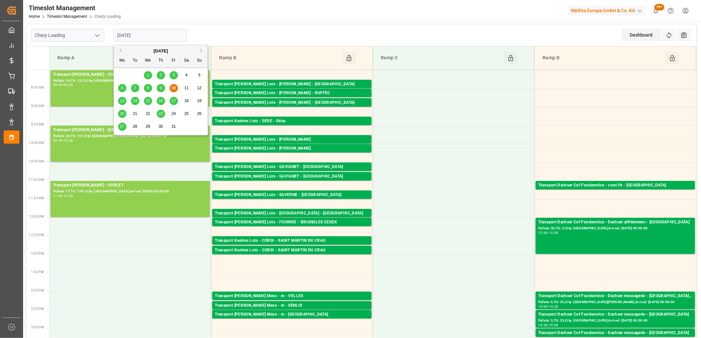
click at [153, 32] on input "[DATE]" at bounding box center [149, 35] width 73 height 13
click at [121, 104] on div "13" at bounding box center [122, 101] width 8 height 8
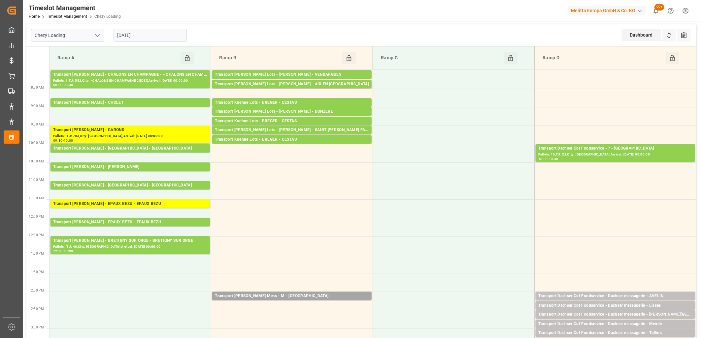
click at [165, 37] on input "[DATE]" at bounding box center [149, 35] width 73 height 13
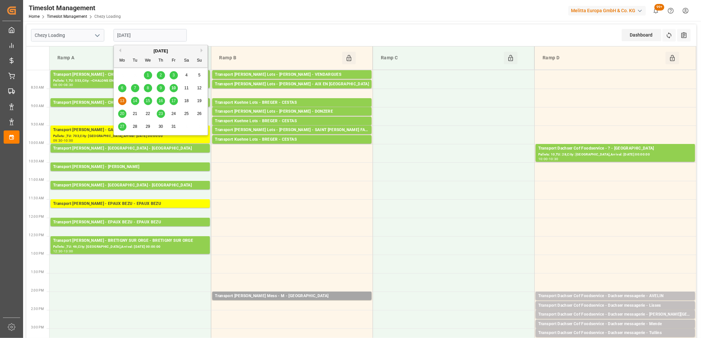
click at [135, 100] on span "14" at bounding box center [135, 101] width 4 height 5
type input "14-10-2025"
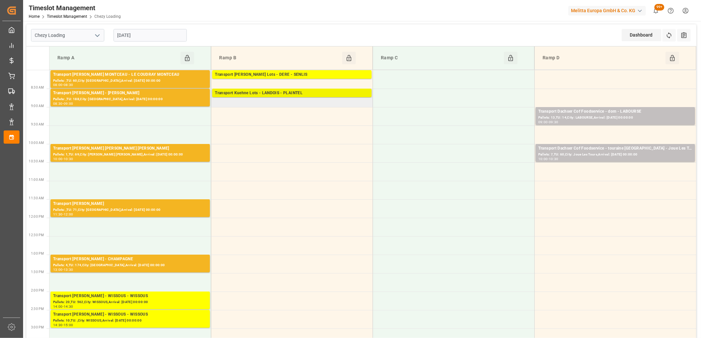
click at [256, 91] on div "Transport Kuehne Lots - LANDOIS - PLAINTEL" at bounding box center [292, 93] width 154 height 7
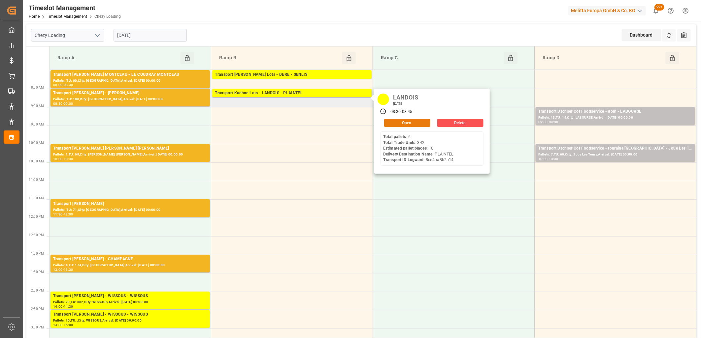
click at [388, 123] on button "Open" at bounding box center [407, 123] width 46 height 8
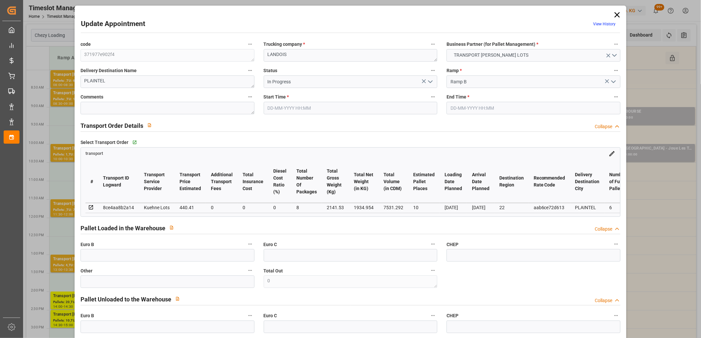
type input "14-10-2025 08:30"
type input "14-10-2025 08:45"
type input "08-10-2025 13:45"
type input "08-10-2025 11:23"
type input "[DATE]"
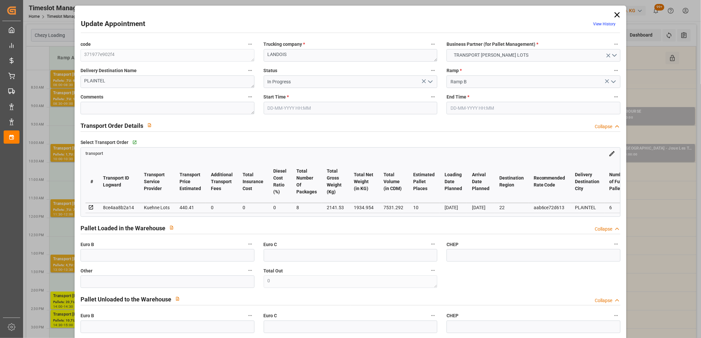
type input "[DATE]"
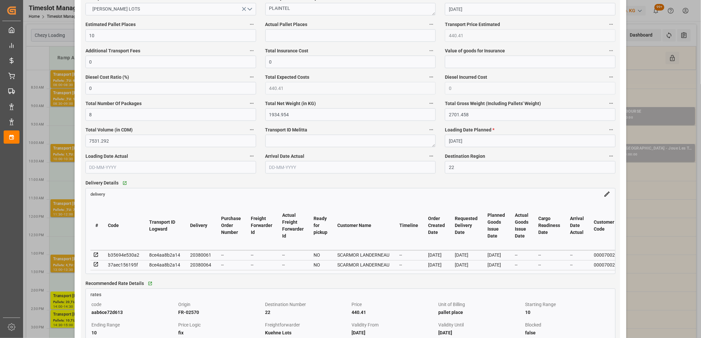
scroll to position [403, 0]
click at [95, 255] on icon at bounding box center [96, 254] width 6 height 6
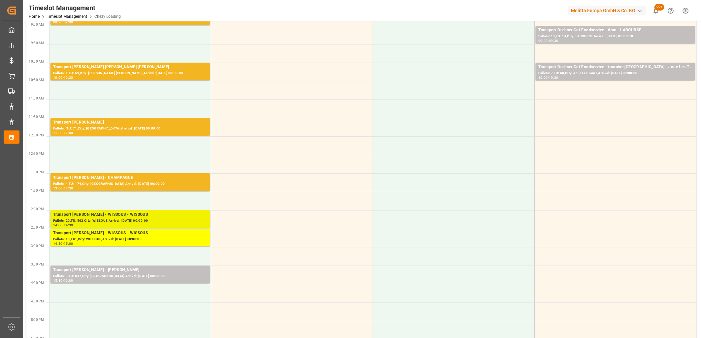
scroll to position [0, 0]
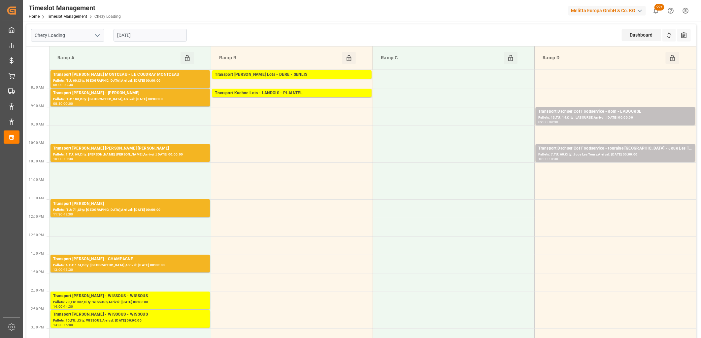
click at [147, 33] on input "14-10-2025" at bounding box center [149, 35] width 73 height 13
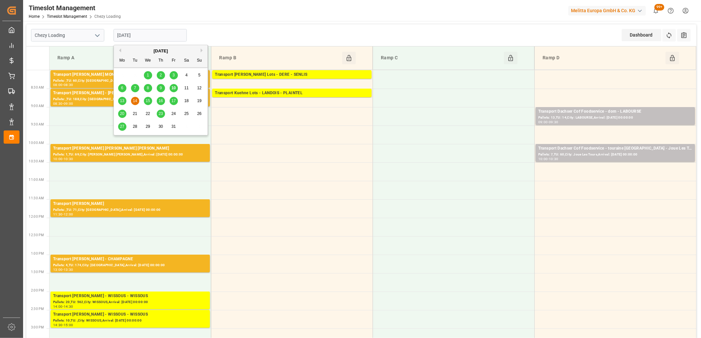
click at [146, 101] on span "15" at bounding box center [147, 101] width 4 height 5
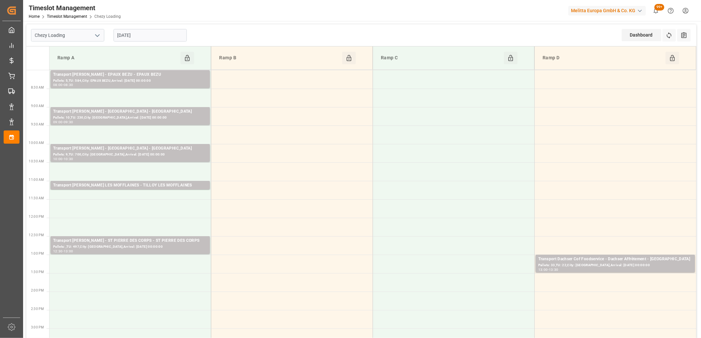
click at [147, 38] on input "[DATE]" at bounding box center [149, 35] width 73 height 13
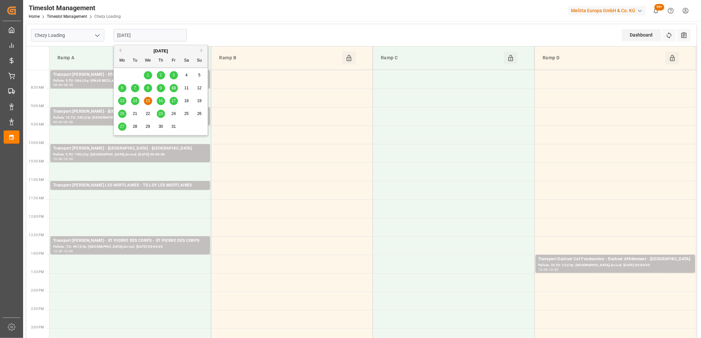
click at [159, 103] on span "16" at bounding box center [160, 101] width 4 height 5
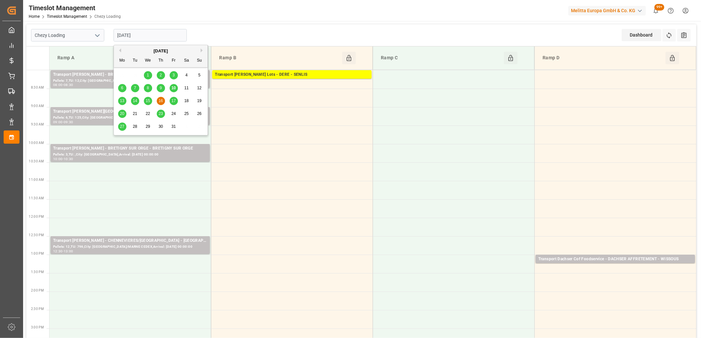
click at [159, 32] on input "16-10-2025" at bounding box center [149, 35] width 73 height 13
click at [148, 102] on span "15" at bounding box center [147, 101] width 4 height 5
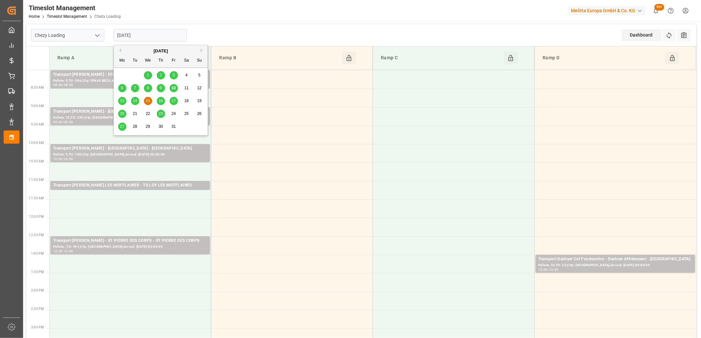
click at [143, 35] on input "[DATE]" at bounding box center [149, 35] width 73 height 13
click at [123, 100] on span "13" at bounding box center [122, 101] width 4 height 5
type input "[DATE]"
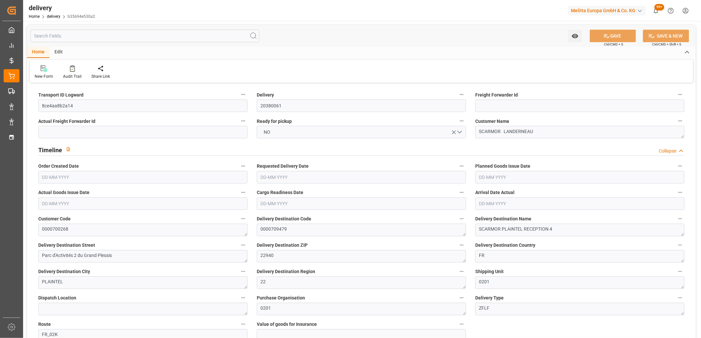
type input "[DATE]"
type input "[DATE] 11:00"
click at [278, 135] on button "NO" at bounding box center [361, 132] width 209 height 13
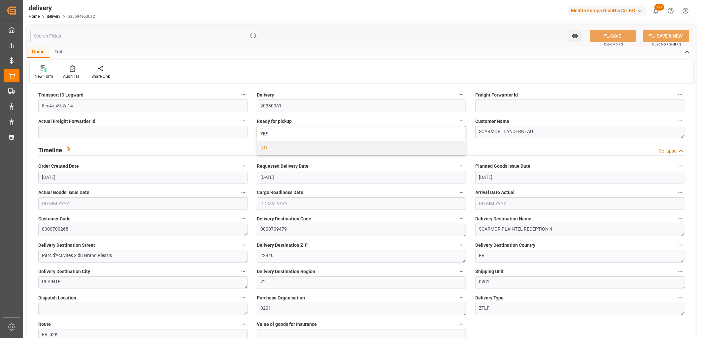
click at [278, 135] on div "YES" at bounding box center [361, 134] width 208 height 14
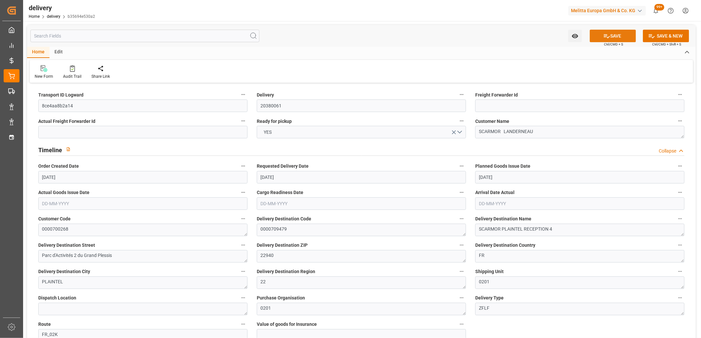
click at [603, 35] on icon at bounding box center [606, 36] width 7 height 7
